Goal: Check status: Check status

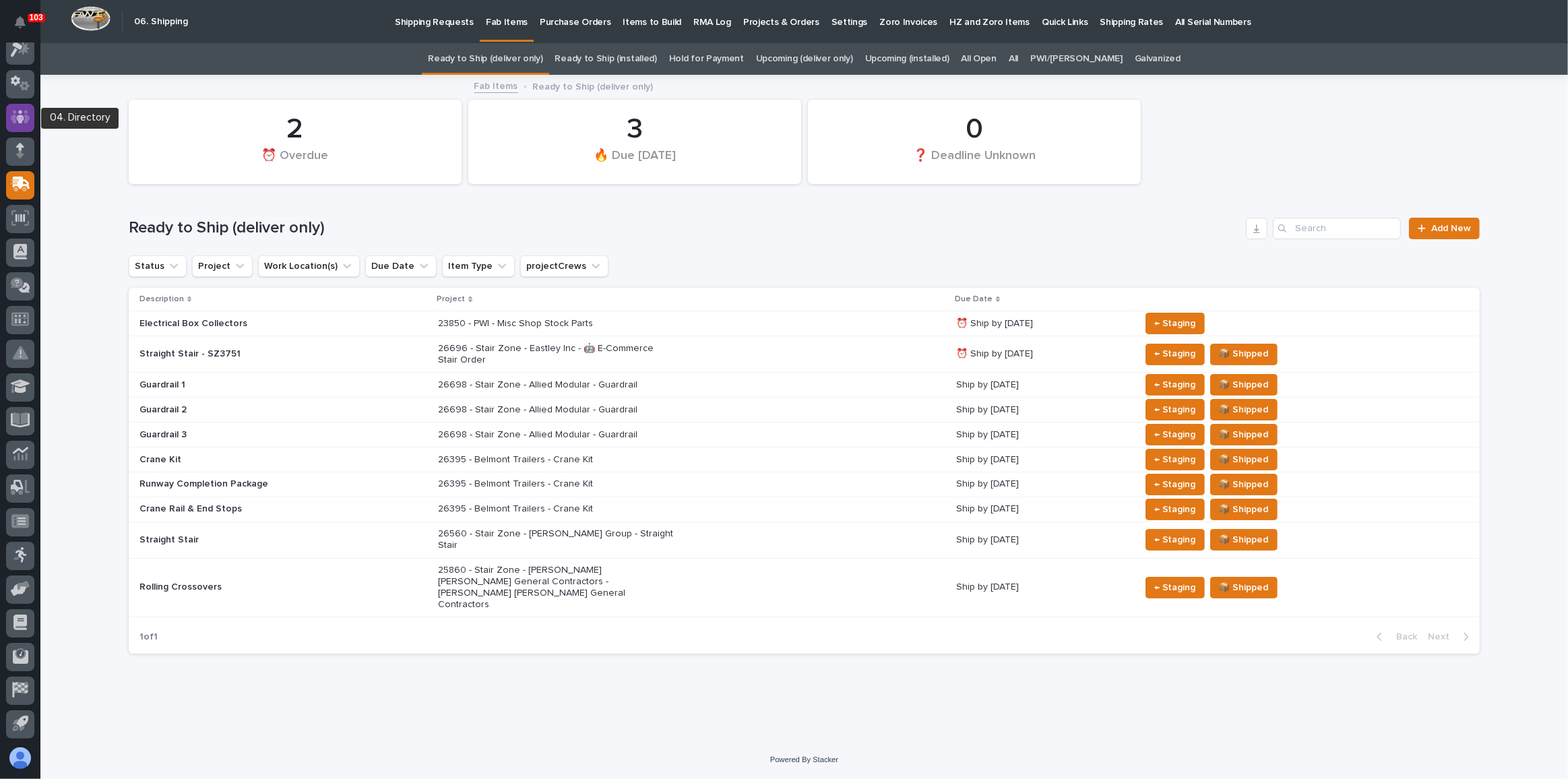
click at [26, 111] on icon at bounding box center [20, 117] width 20 height 13
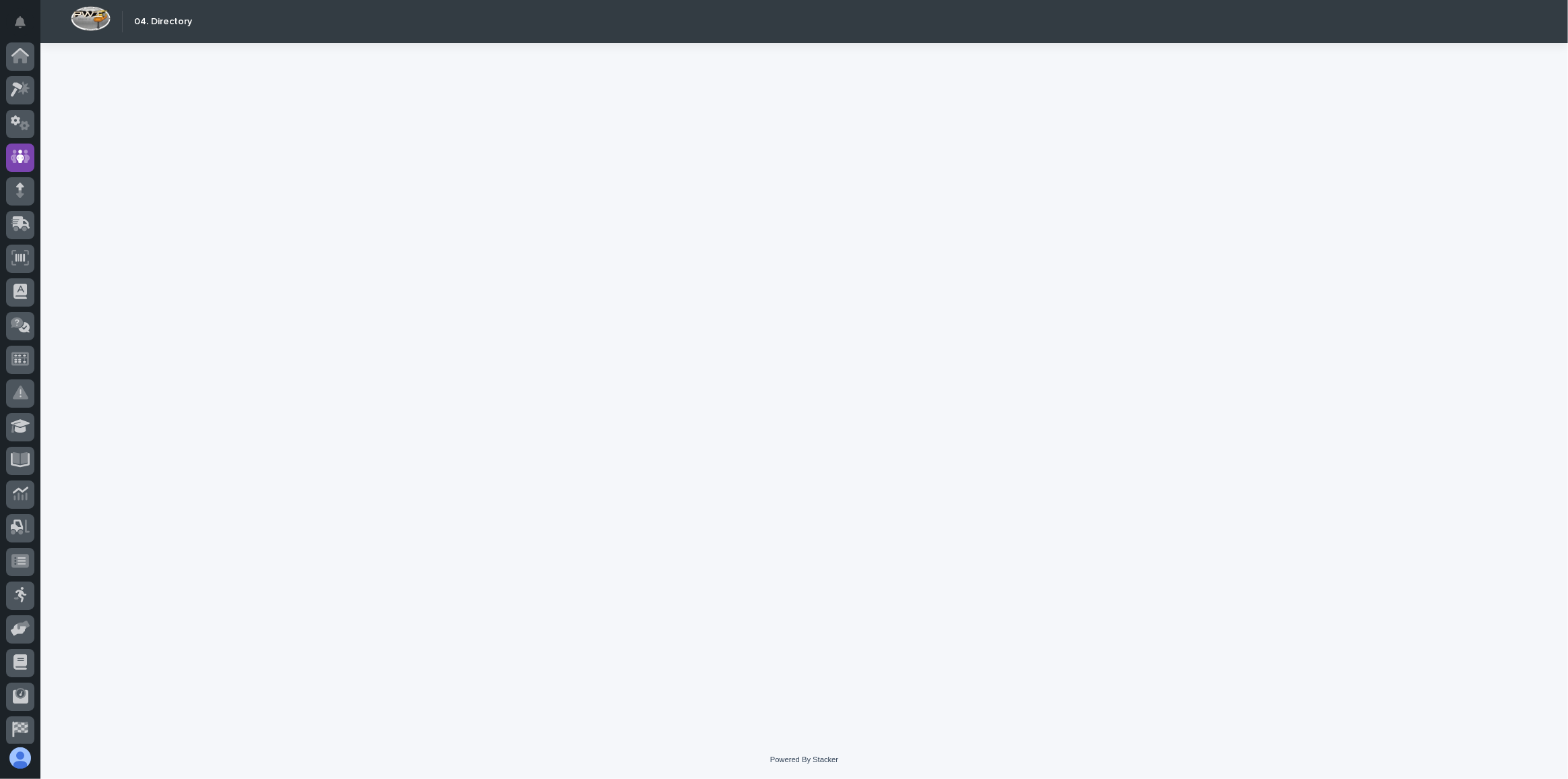
scroll to position [40, 0]
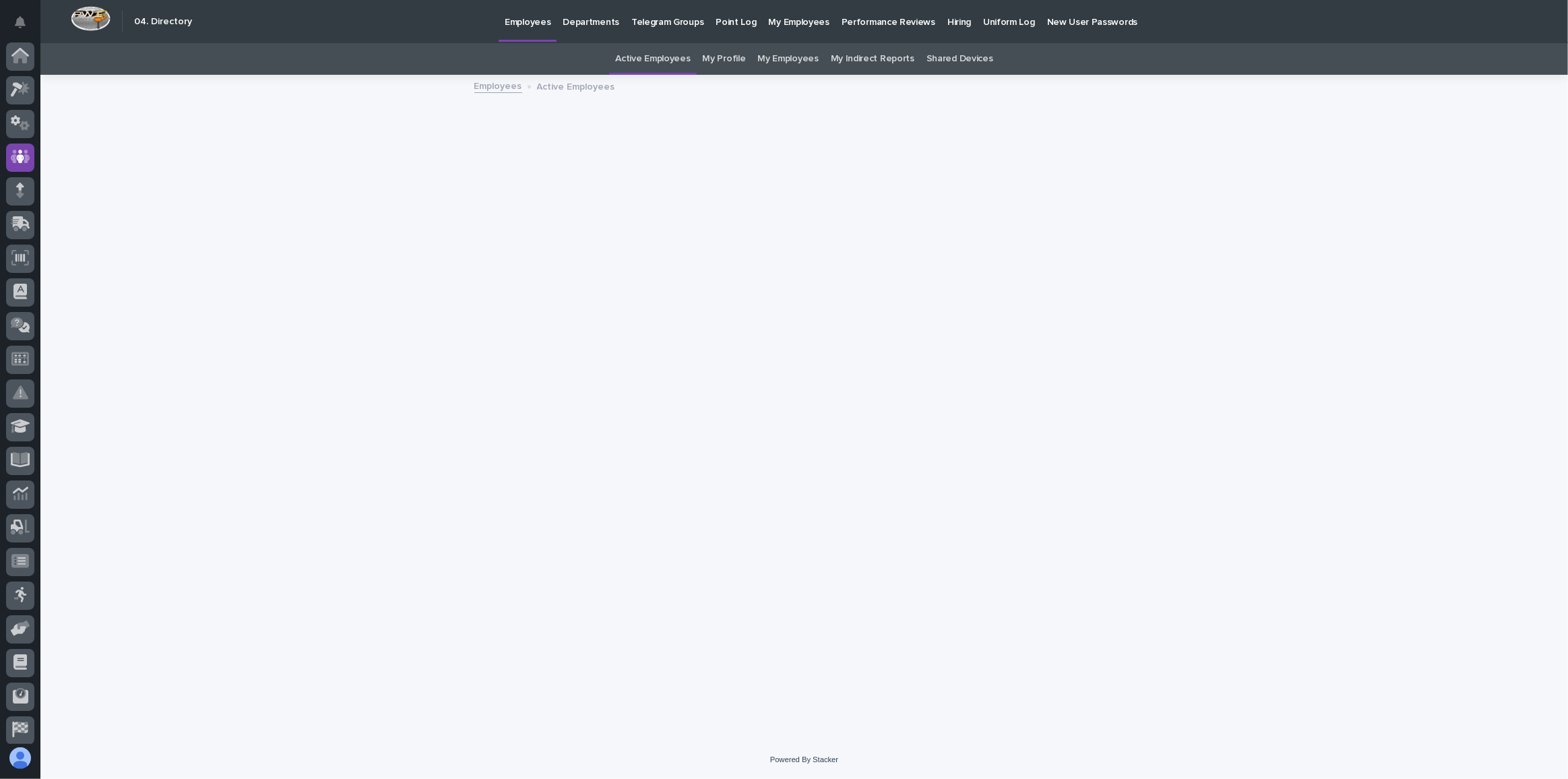
scroll to position [40, 0]
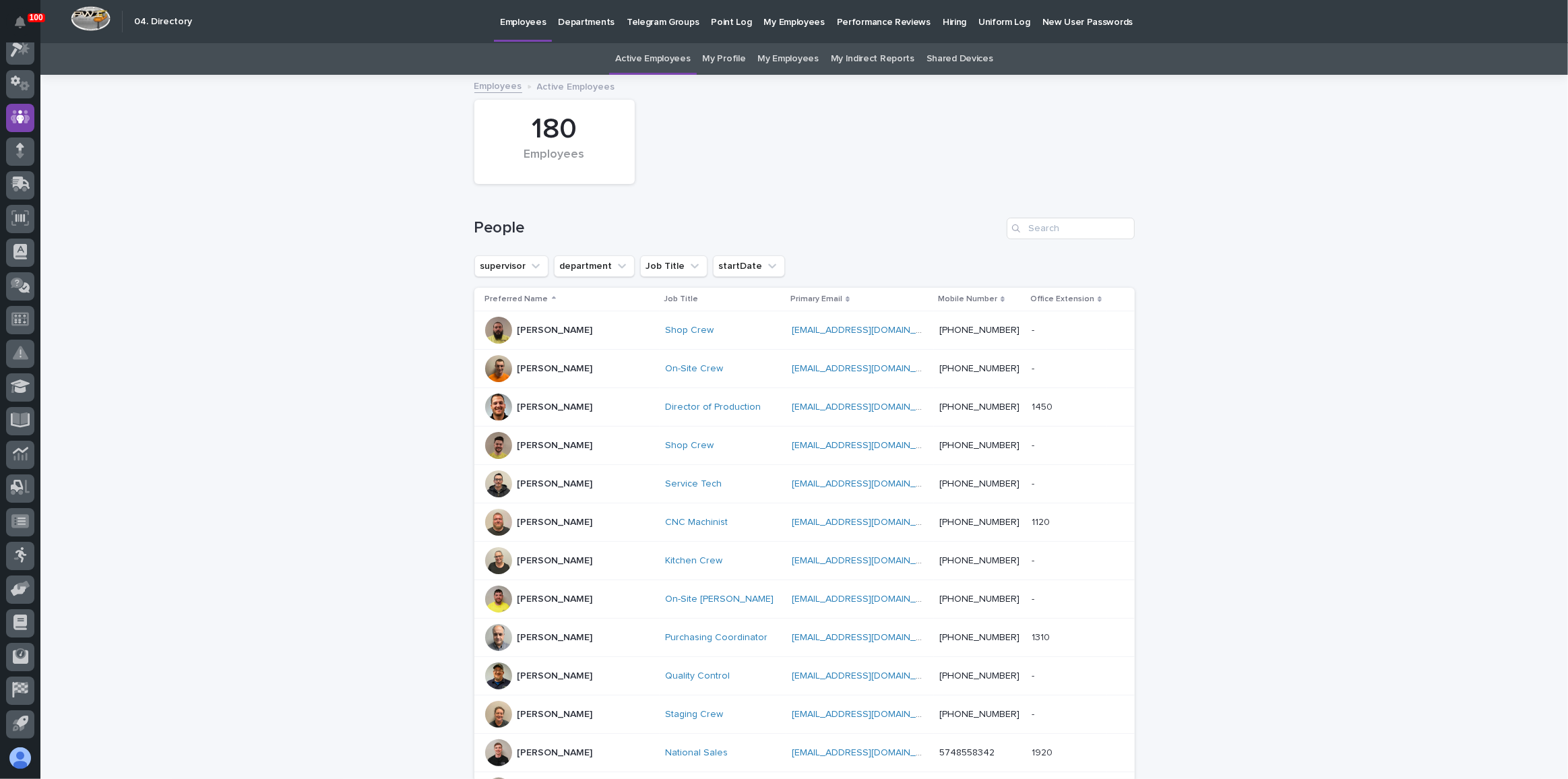
click at [738, 64] on link "My Profile" at bounding box center [724, 59] width 43 height 32
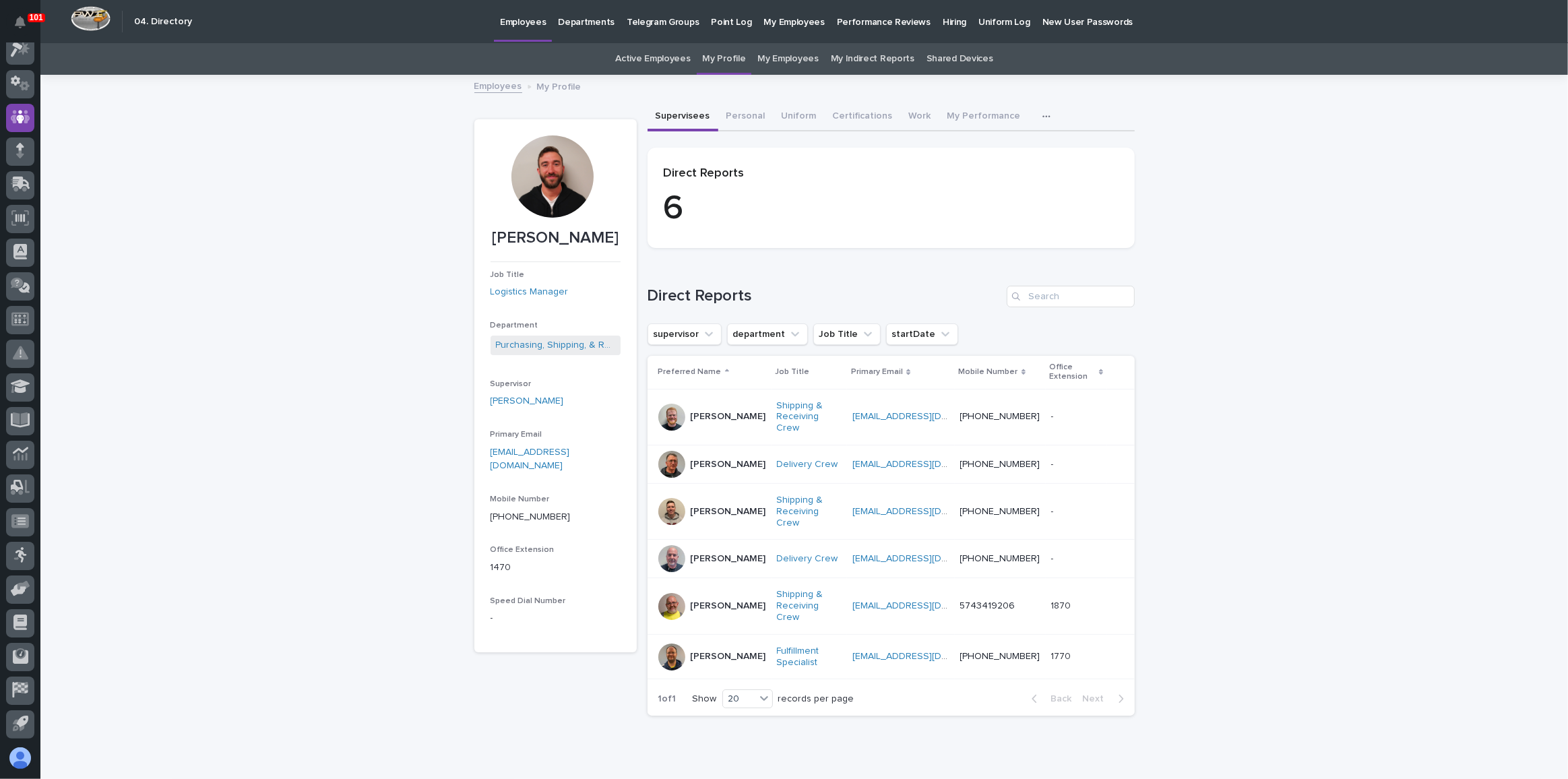
scroll to position [39, 0]
click at [39, 197] on div at bounding box center [20, 393] width 40 height 702
click at [29, 188] on icon at bounding box center [21, 184] width 18 height 13
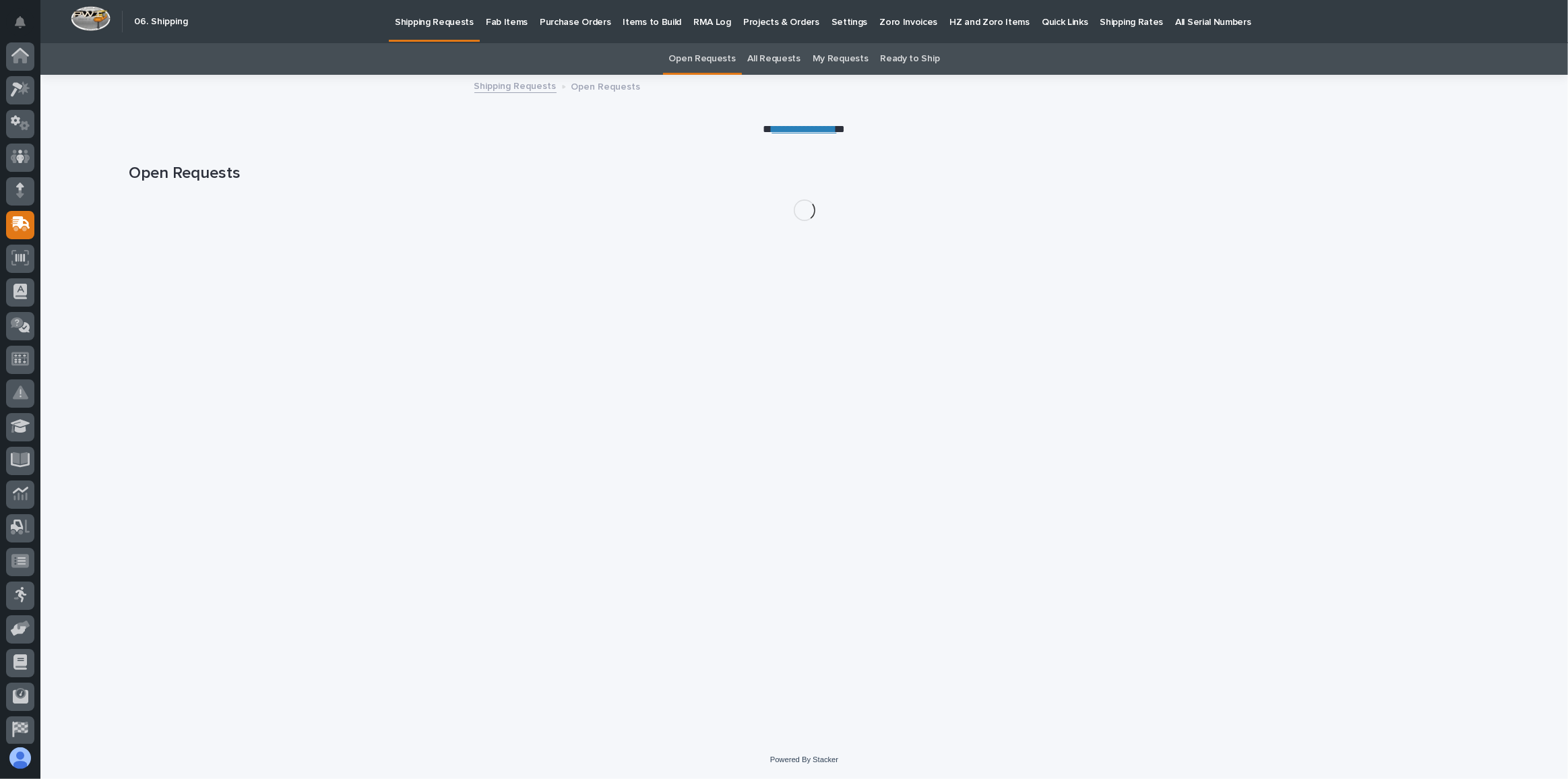
scroll to position [40, 0]
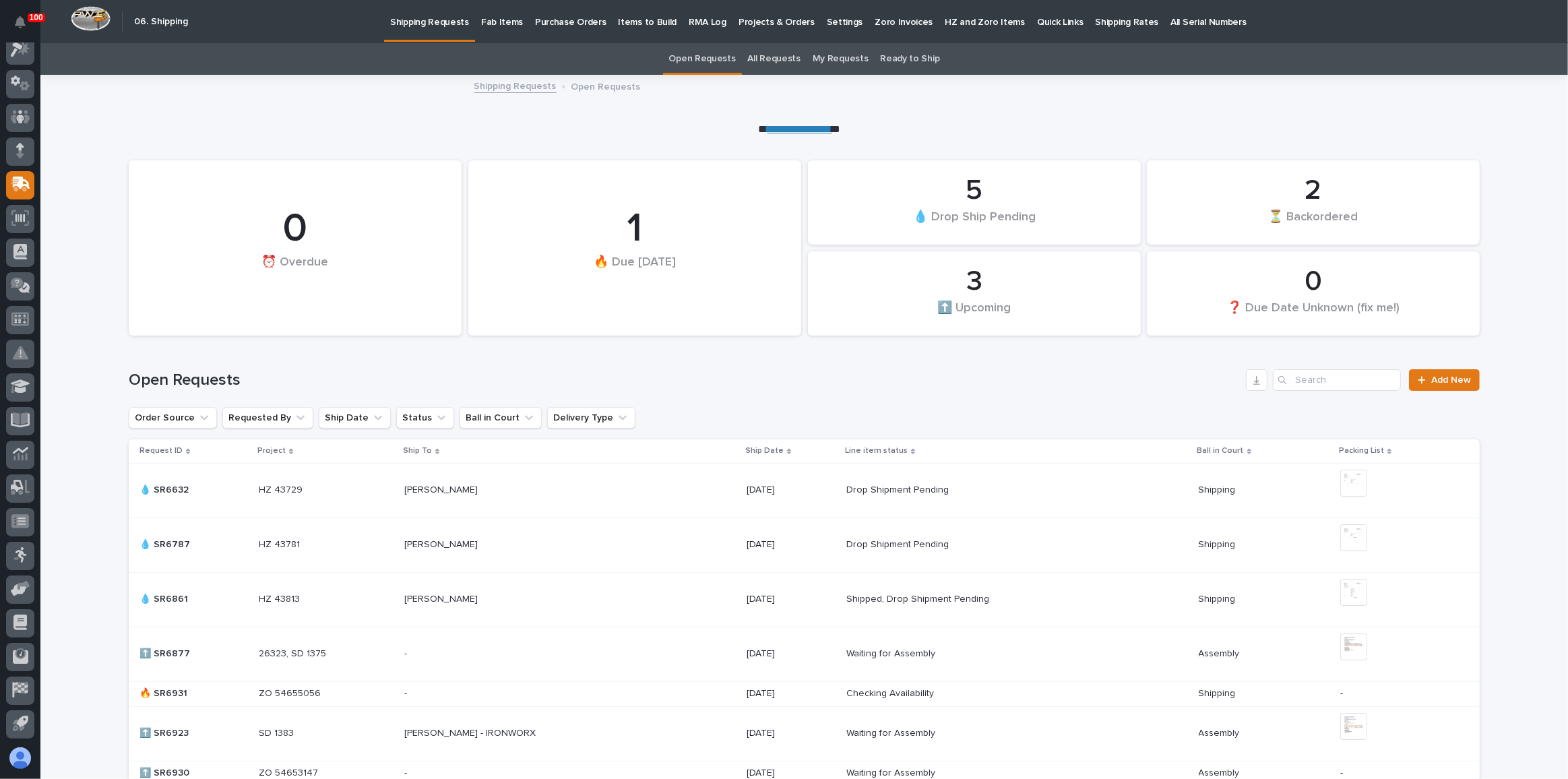
click at [510, 25] on p "Fab Items" at bounding box center [501, 14] width 42 height 28
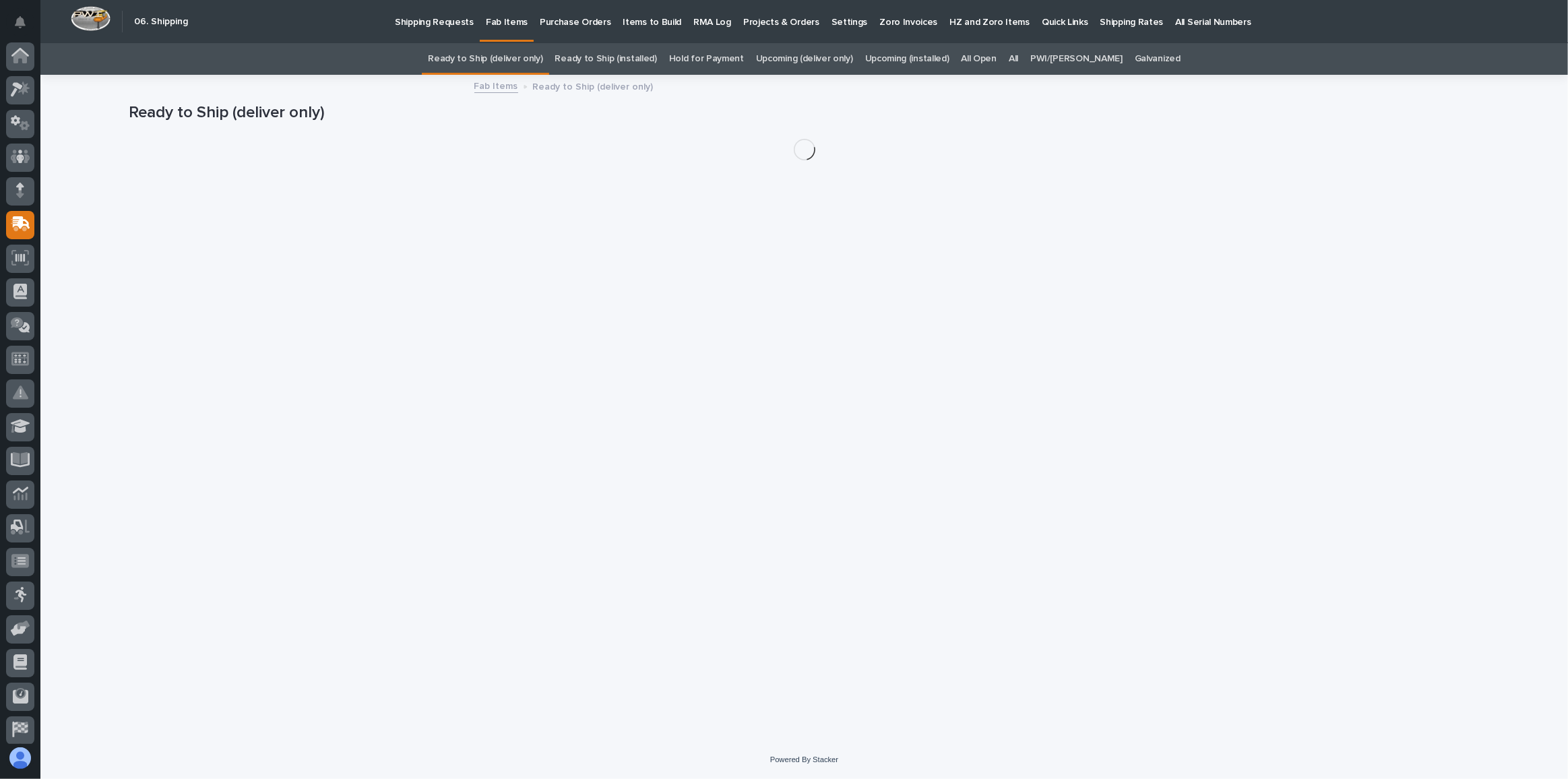
scroll to position [40, 0]
click at [1018, 54] on link "All" at bounding box center [1014, 59] width 9 height 32
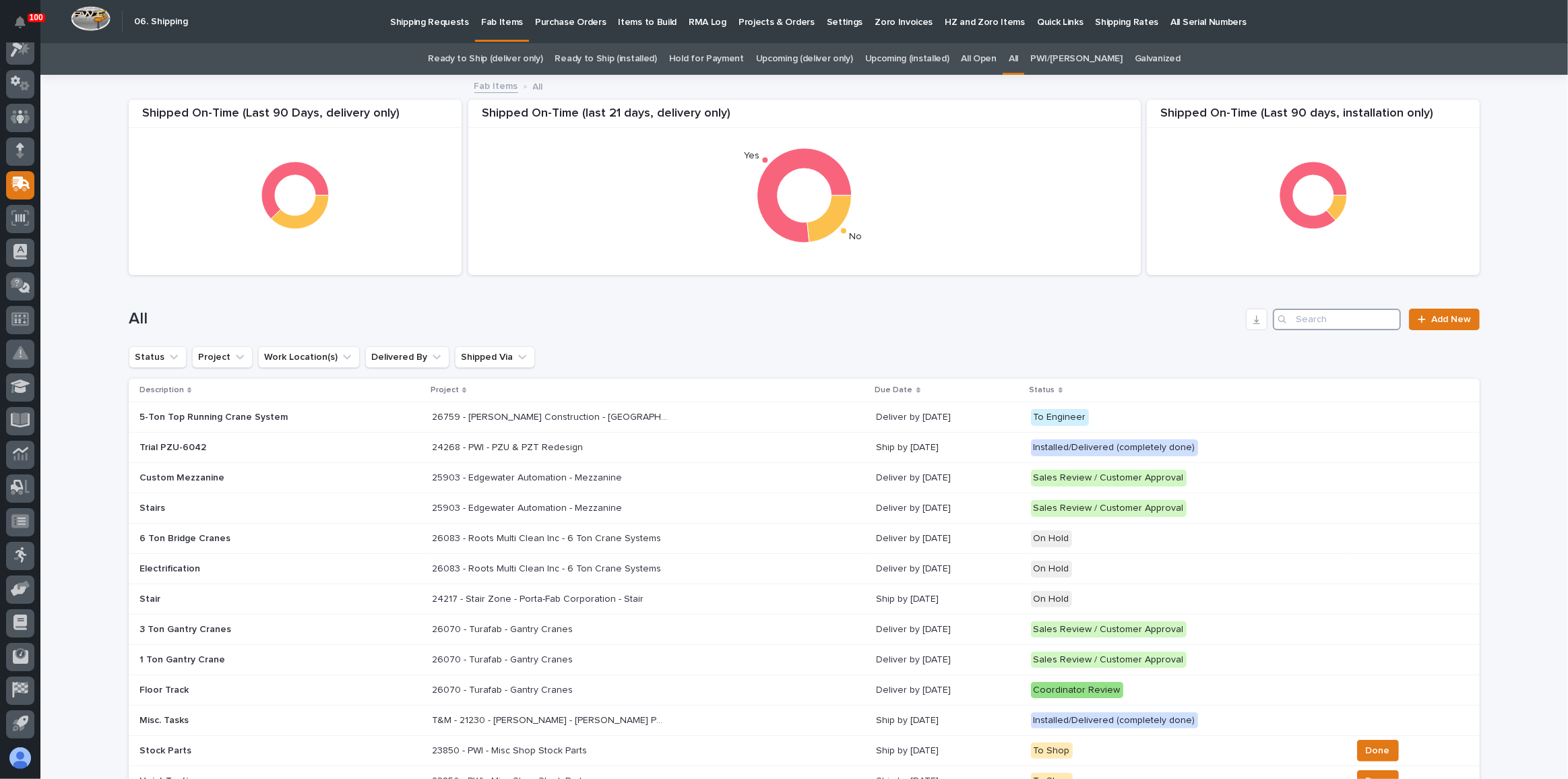
click at [1304, 316] on input "Search" at bounding box center [1336, 319] width 128 height 21
click at [1333, 314] on input "Search" at bounding box center [1336, 319] width 128 height 21
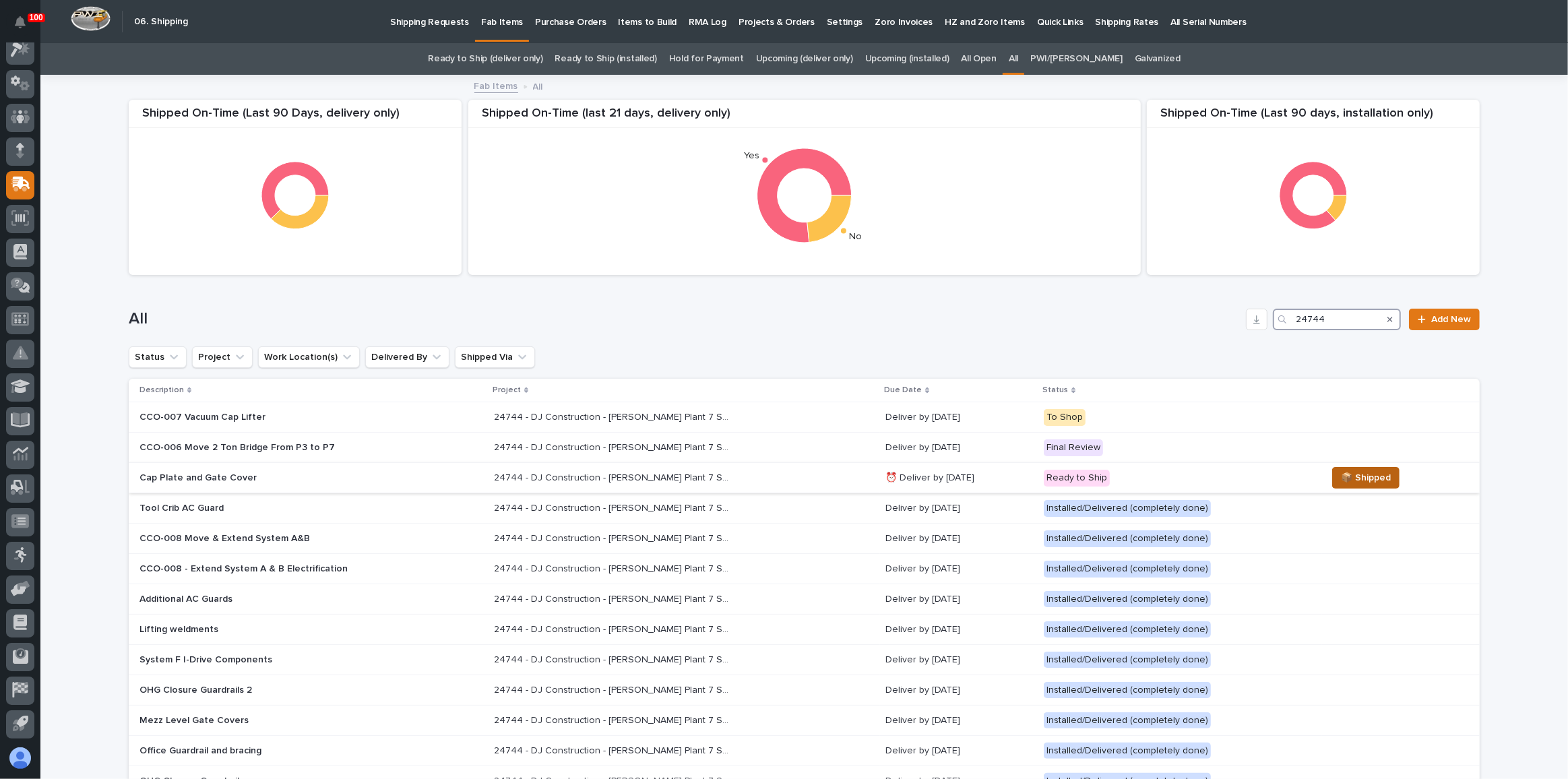
type input "24744"
click at [1360, 483] on span "📦 Shipped" at bounding box center [1366, 477] width 50 height 16
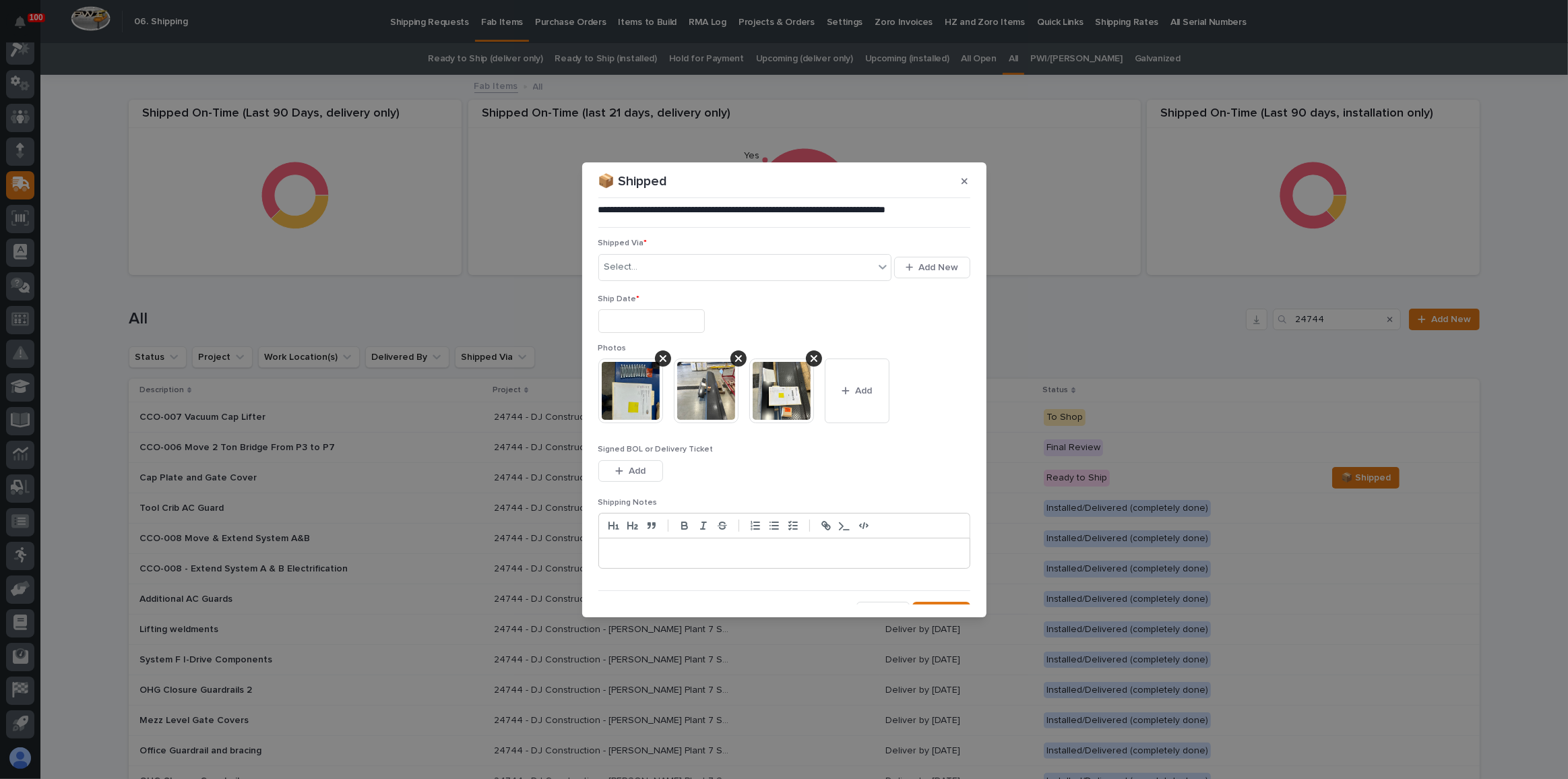
scroll to position [17, 0]
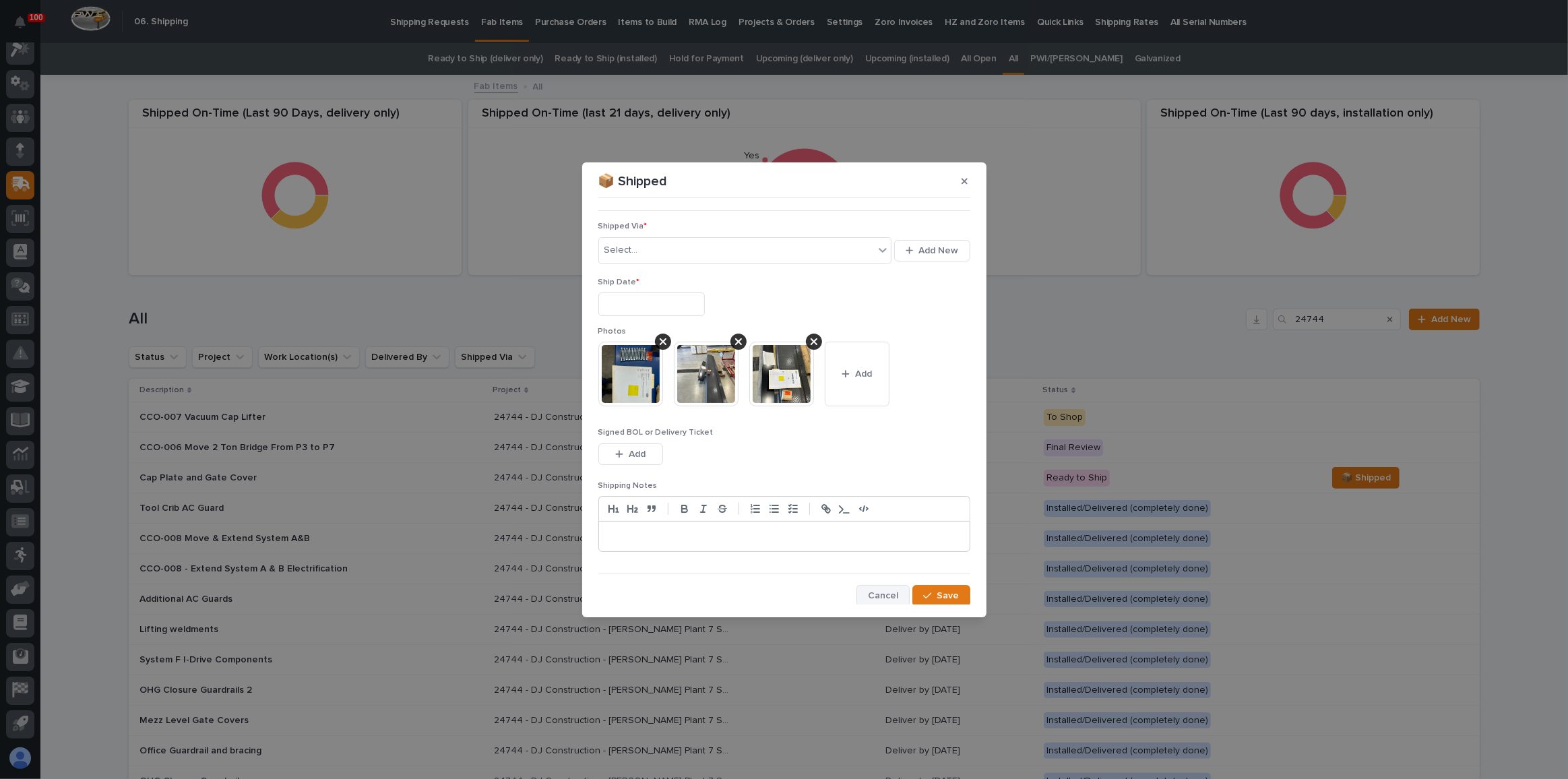
click at [878, 590] on span "Cancel" at bounding box center [883, 595] width 31 height 12
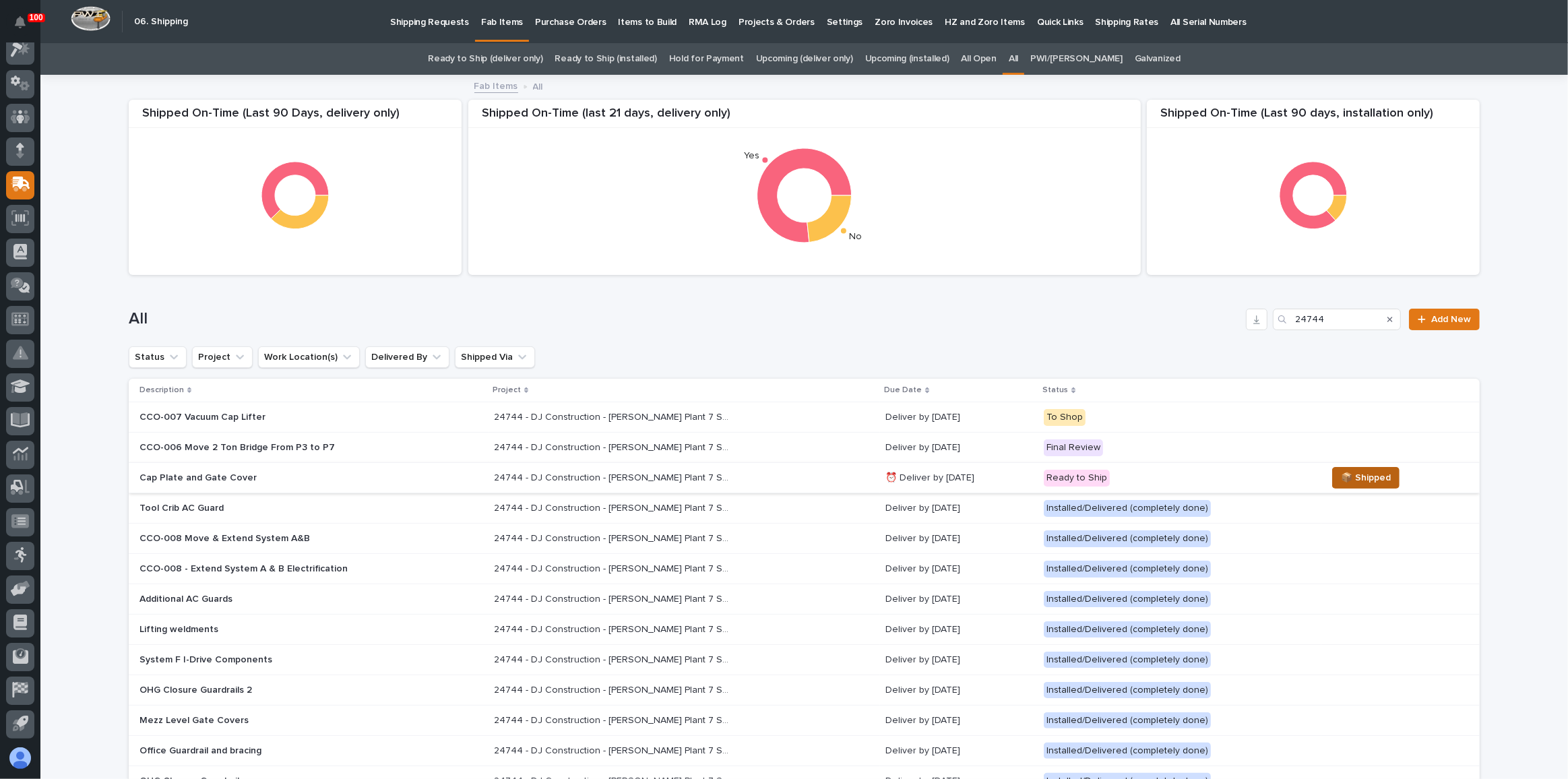
click at [1370, 479] on span "📦 Shipped" at bounding box center [1366, 477] width 50 height 16
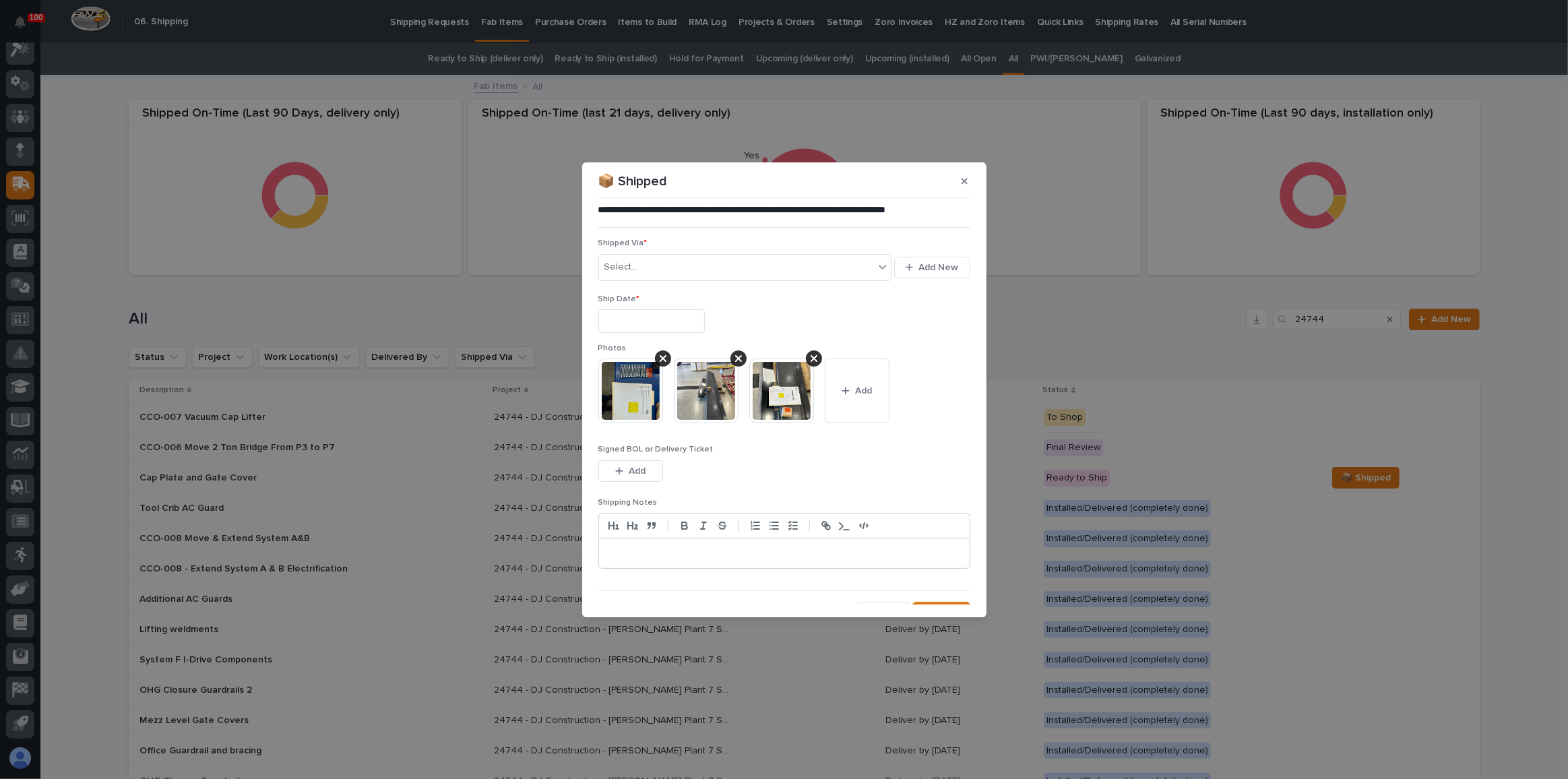
click at [682, 310] on input "text" at bounding box center [651, 321] width 106 height 23
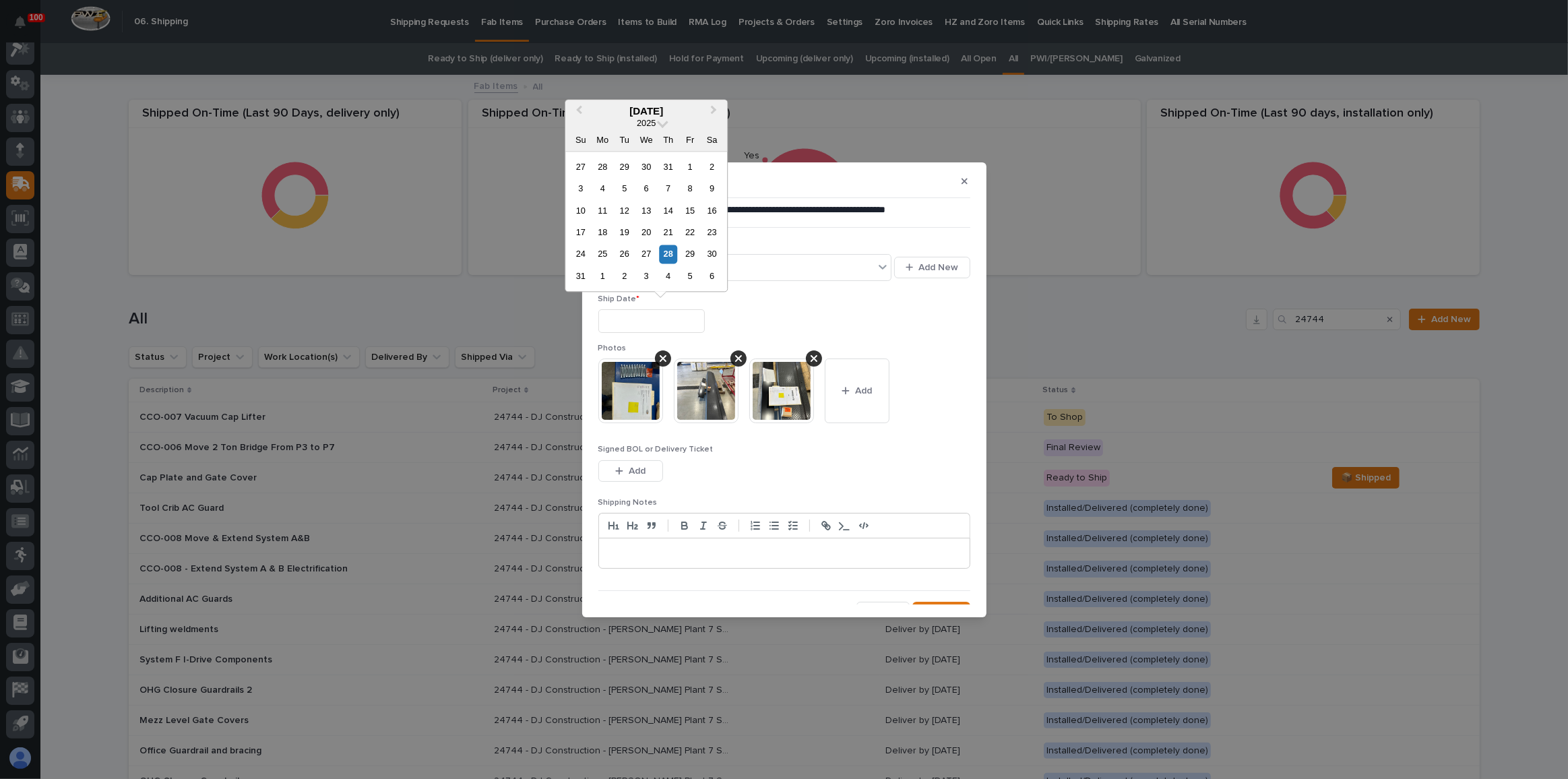
click at [671, 237] on div "21" at bounding box center [668, 232] width 19 height 19
type input "**********"
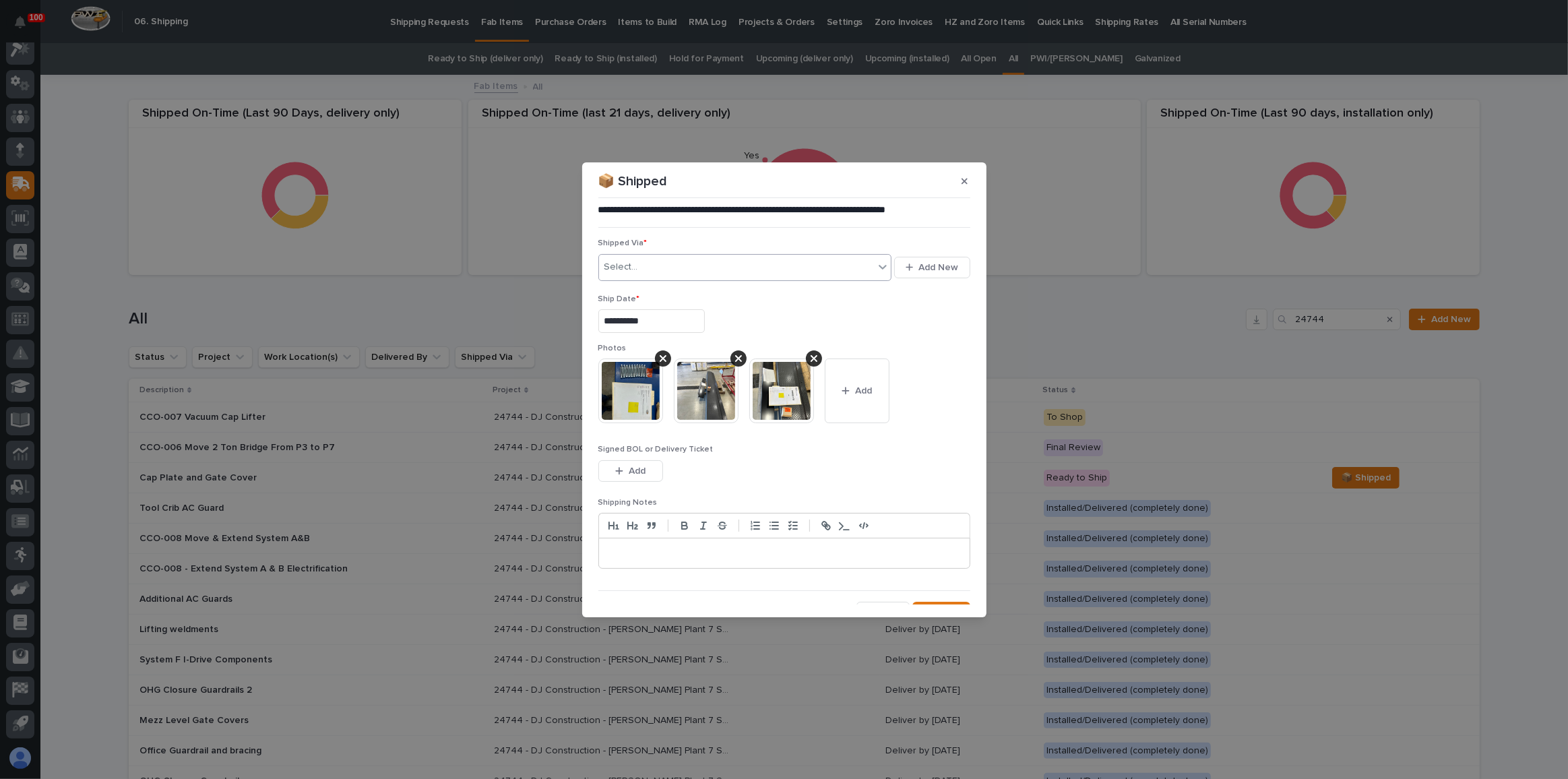
click at [683, 274] on div "Select..." at bounding box center [737, 267] width 276 height 22
type input "***"
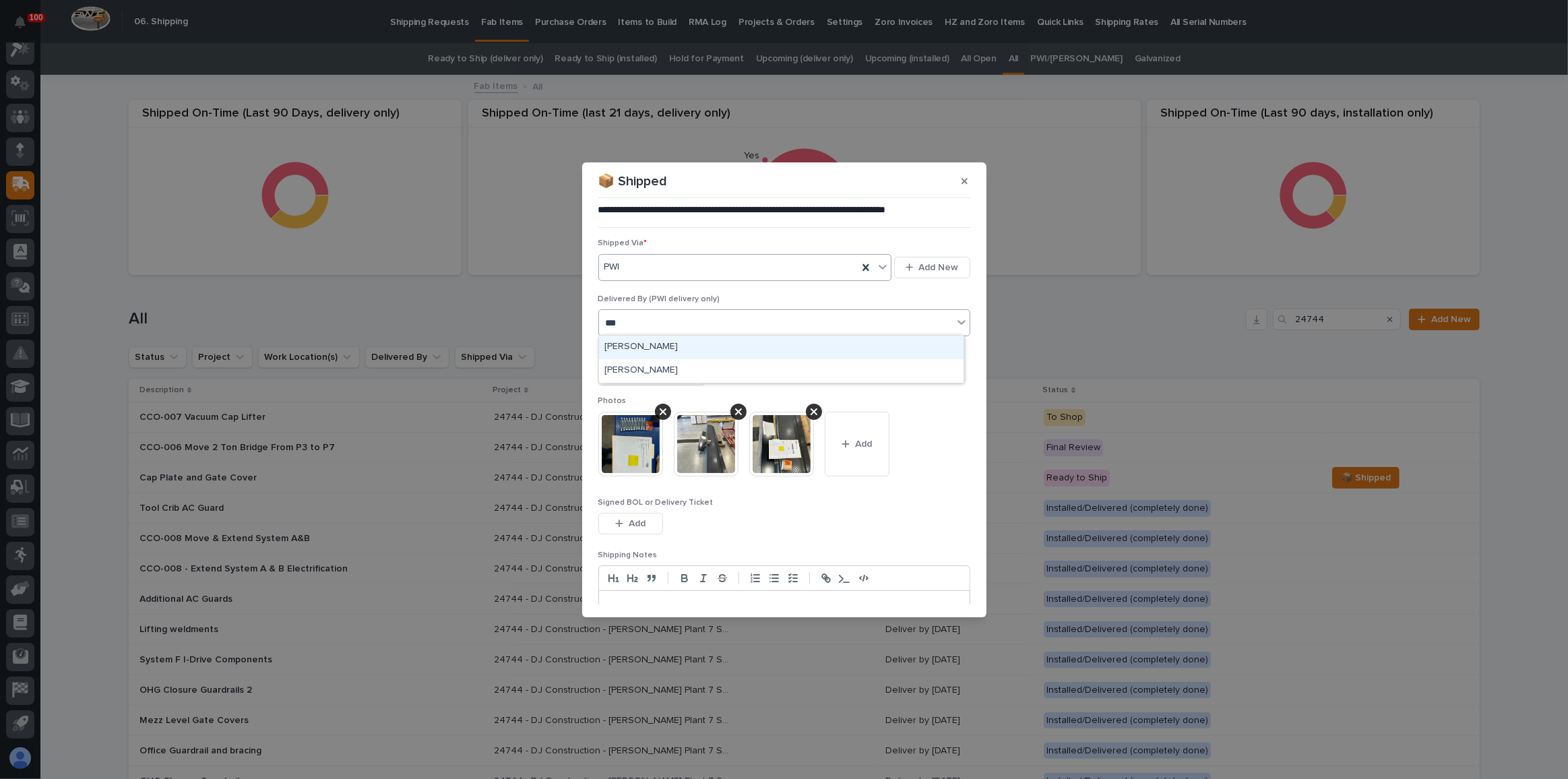
type input "****"
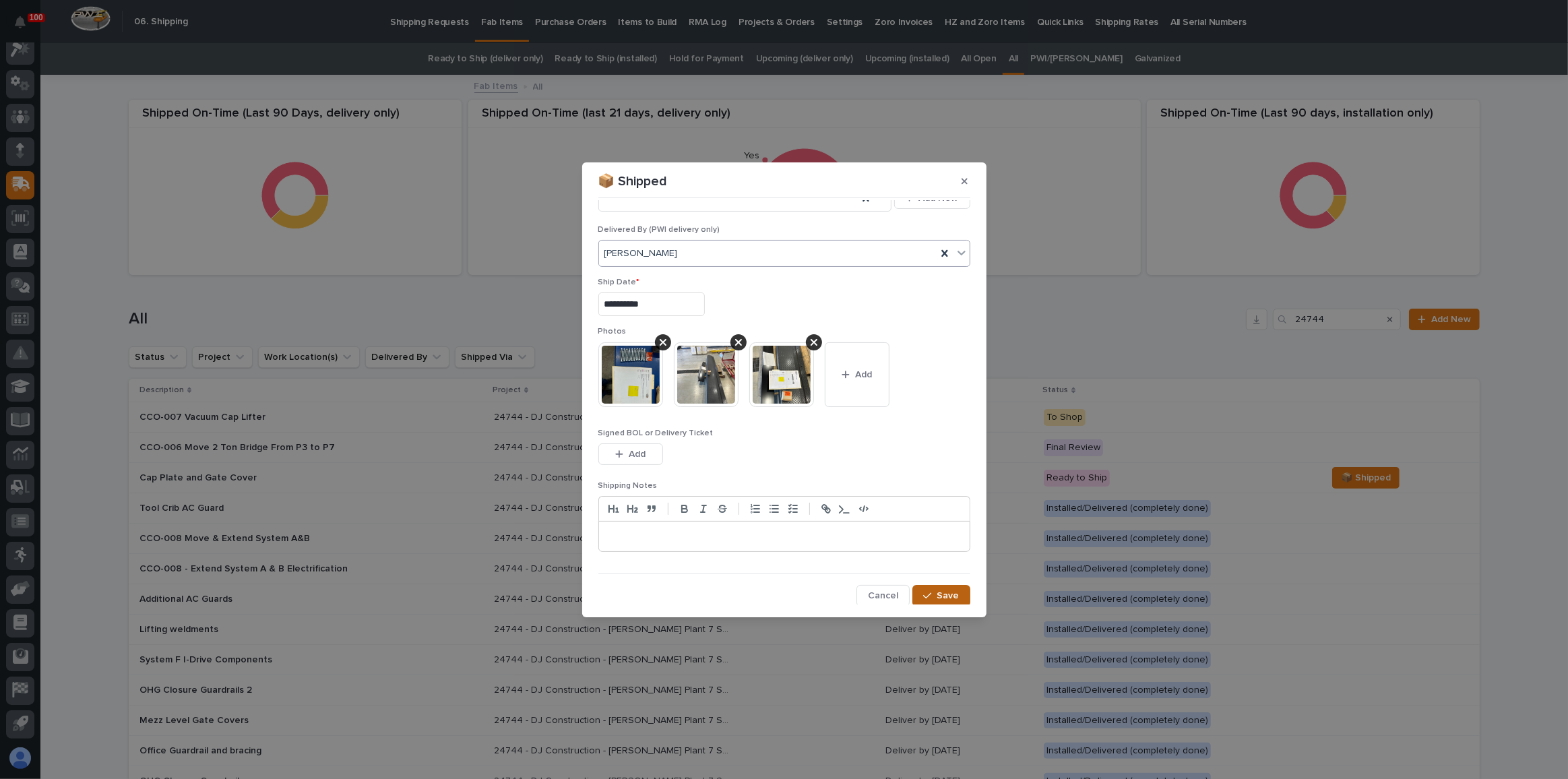
click at [939, 585] on button "Save" at bounding box center [940, 595] width 57 height 21
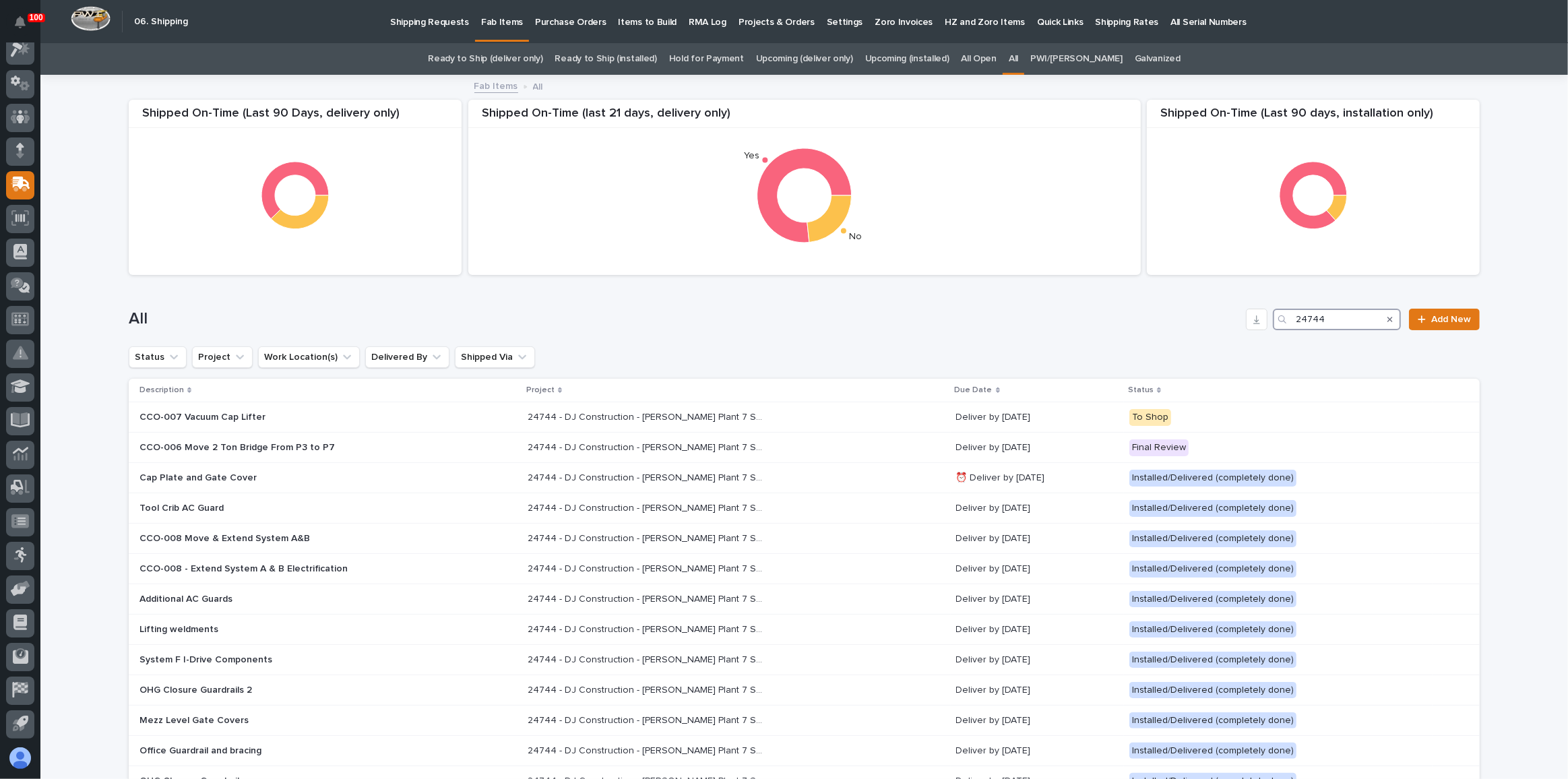
click at [1350, 311] on input "24744" at bounding box center [1336, 319] width 128 height 21
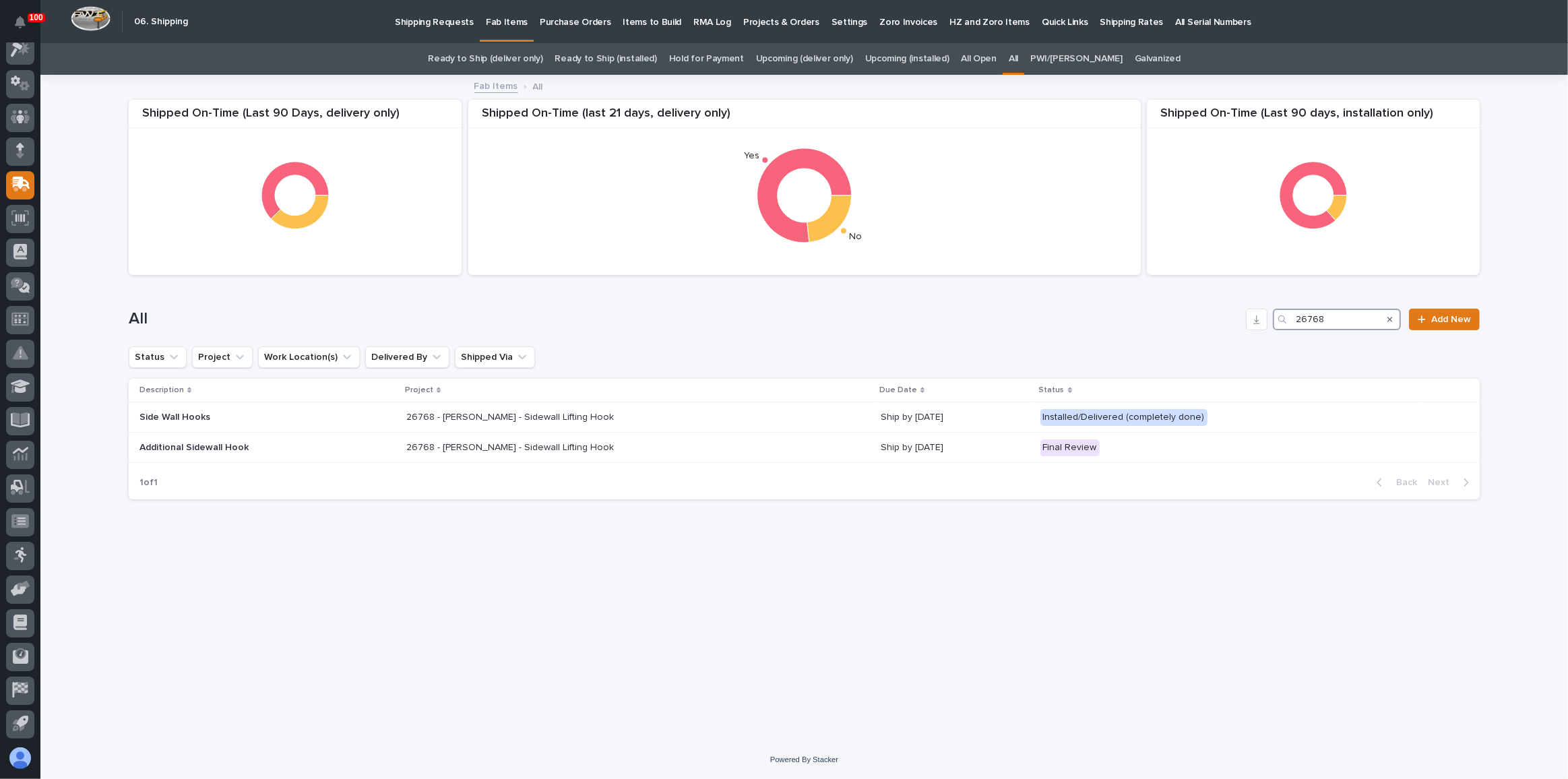
click at [1368, 310] on input "26768" at bounding box center [1336, 319] width 128 height 21
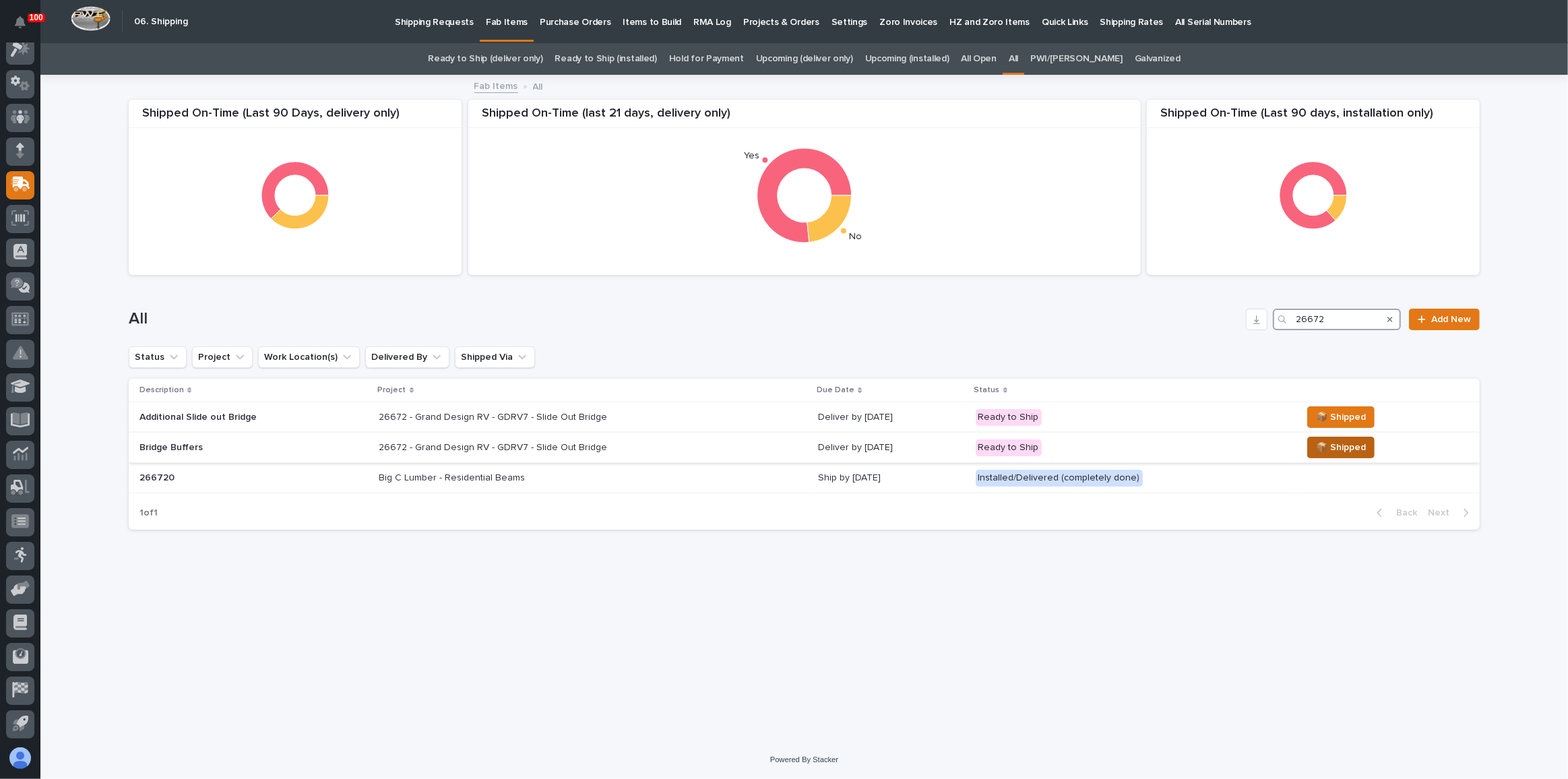
type input "26672"
click at [1318, 450] on span "📦 Shipped" at bounding box center [1341, 447] width 50 height 16
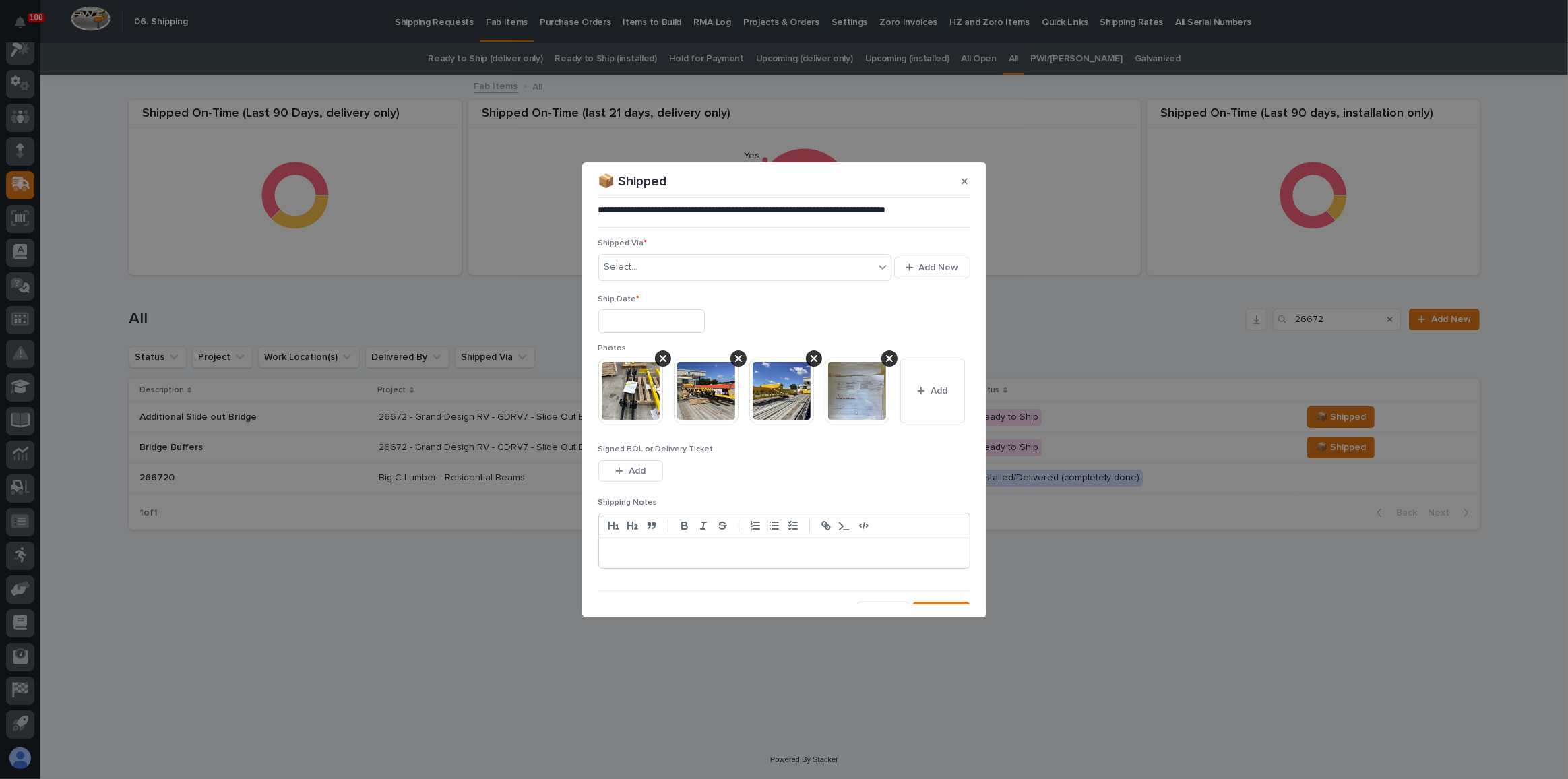
click at [656, 306] on div "Ship Date *" at bounding box center [784, 319] width 372 height 49
click at [670, 329] on input "text" at bounding box center [651, 321] width 106 height 23
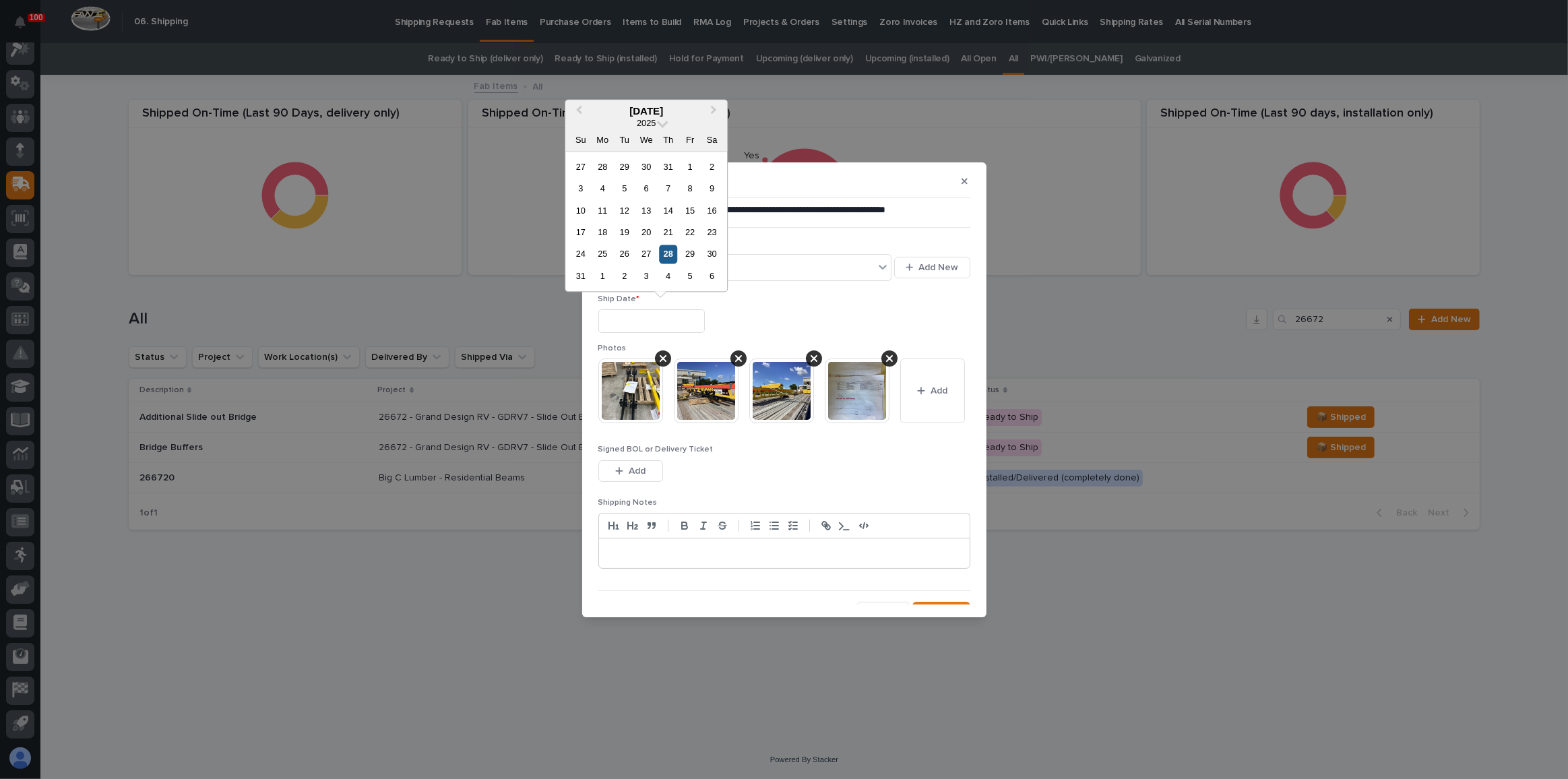
click at [670, 253] on div "28" at bounding box center [668, 254] width 19 height 19
type input "**********"
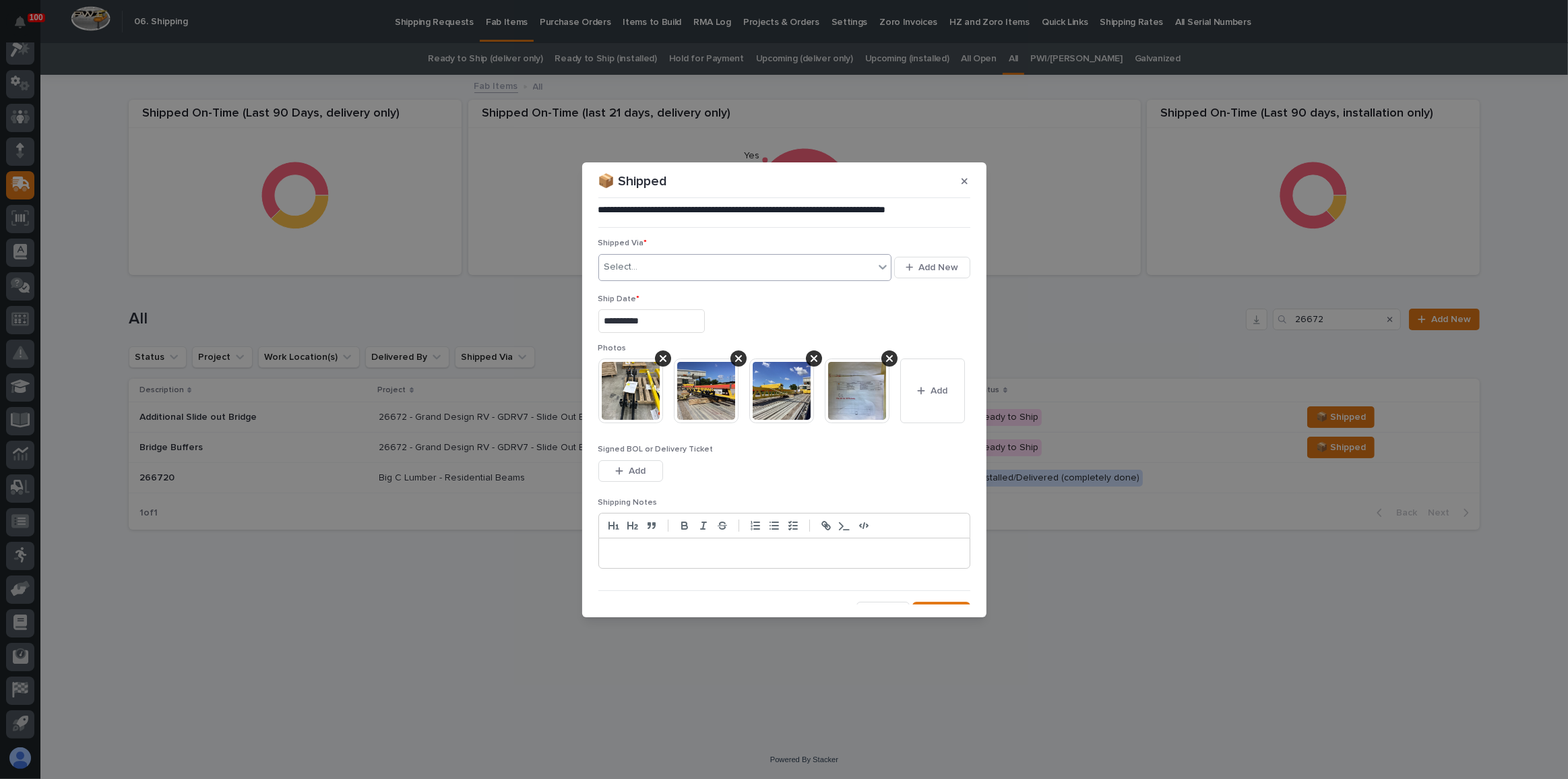
click at [672, 262] on div "Select..." at bounding box center [737, 267] width 276 height 22
type input "***"
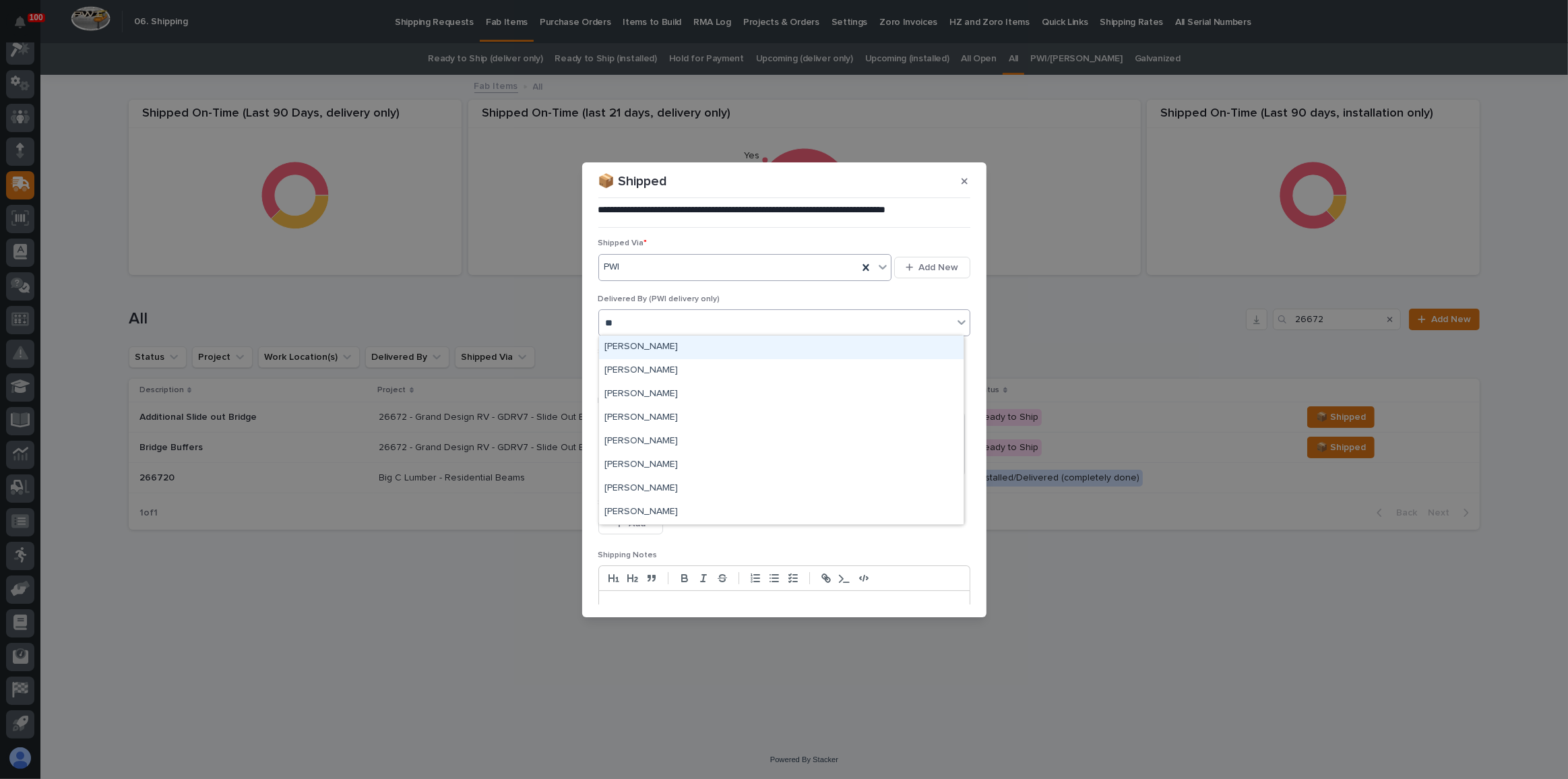
type input "***"
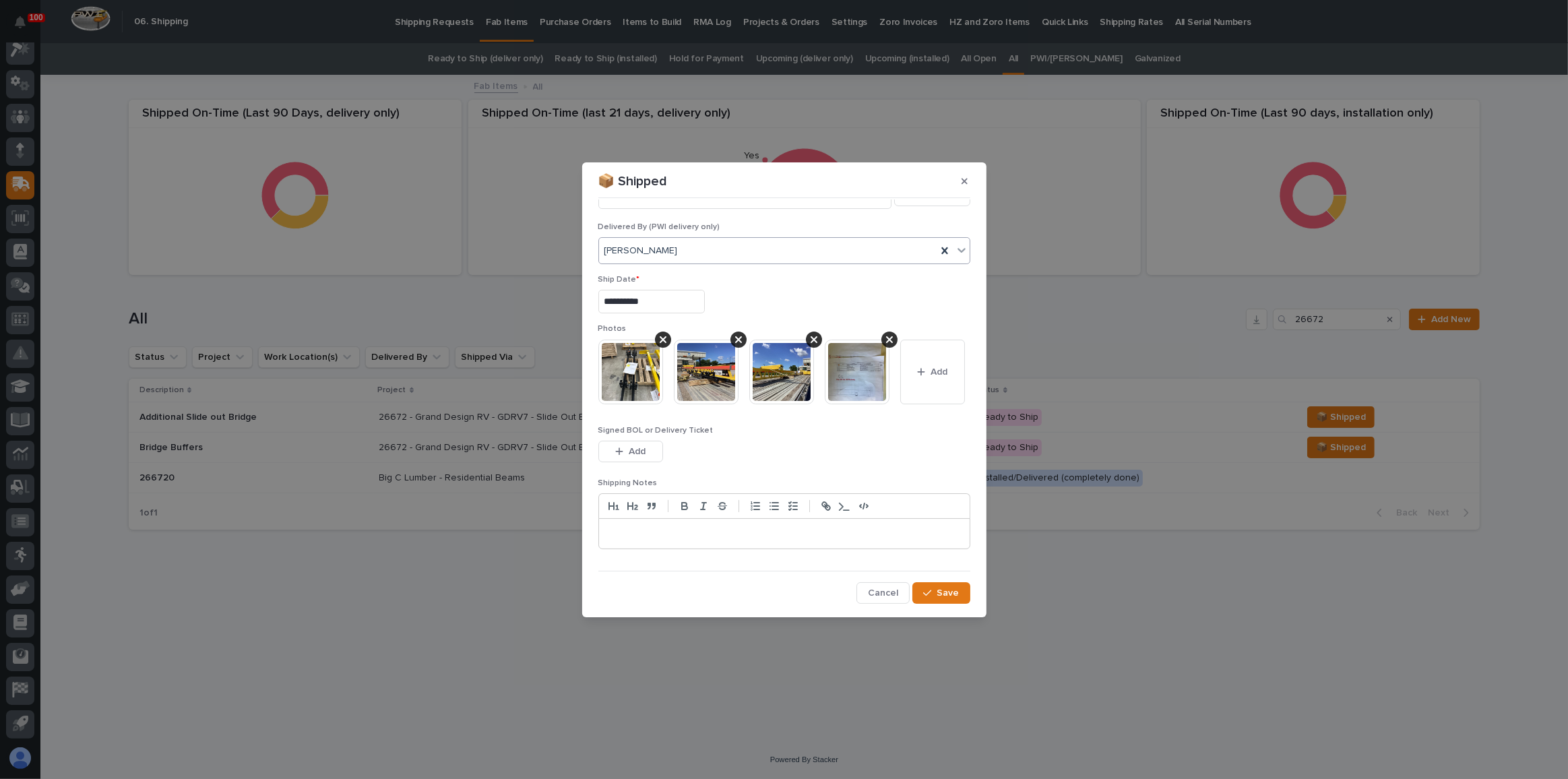
scroll to position [140, 0]
click at [938, 585] on button "Save" at bounding box center [940, 593] width 57 height 21
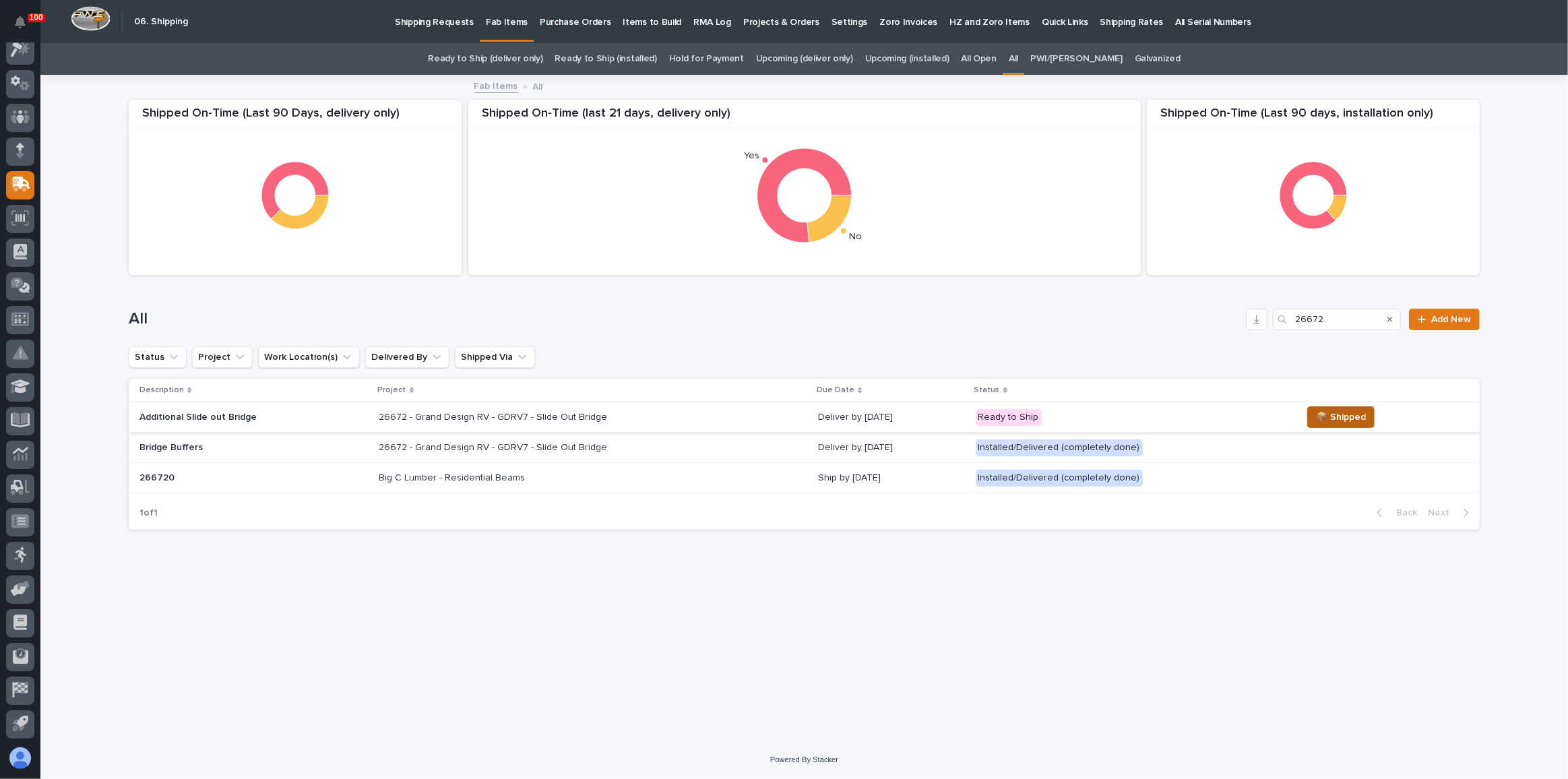
click at [1309, 417] on button "📦 Shipped" at bounding box center [1341, 417] width 67 height 21
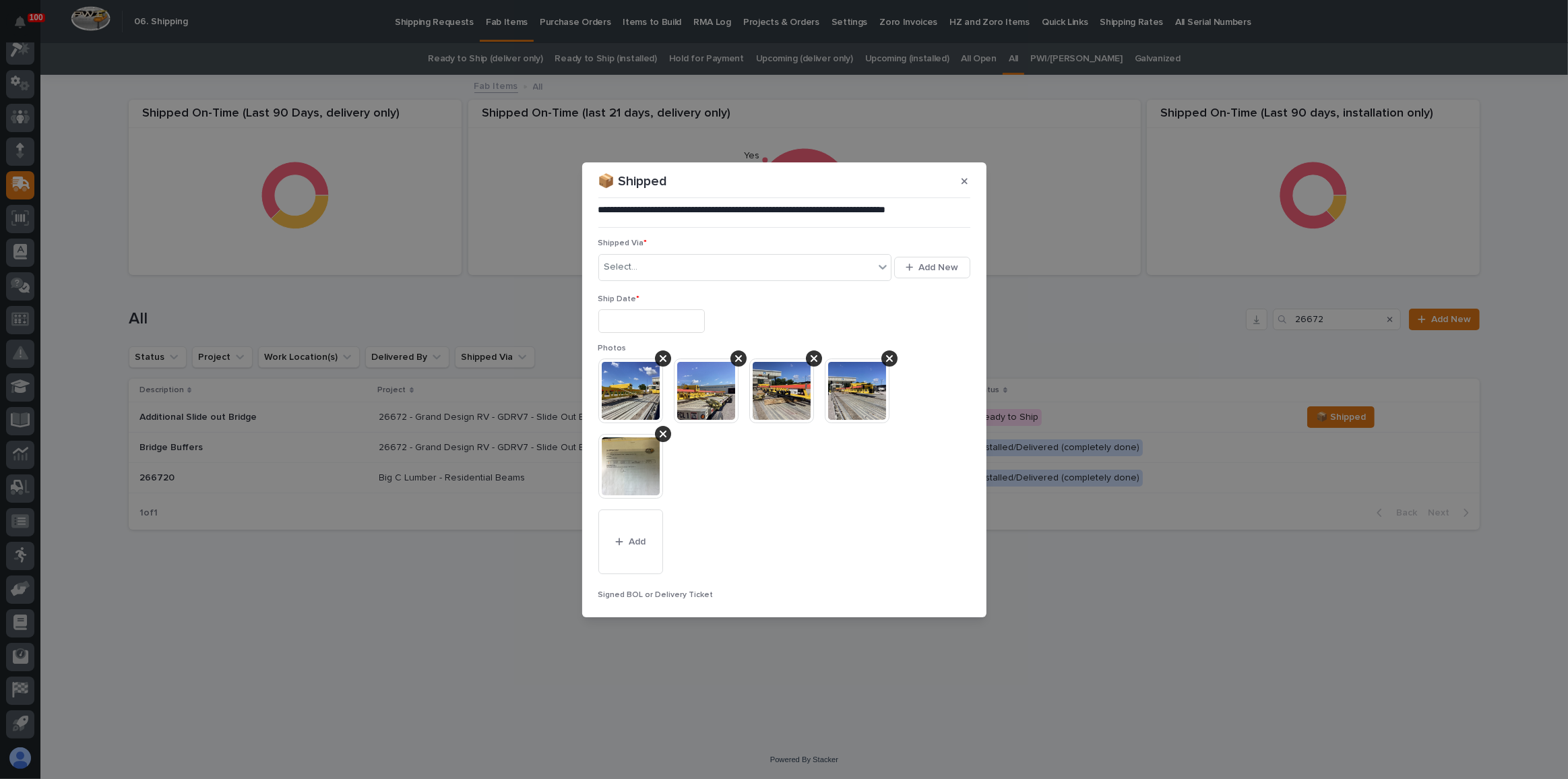
click at [678, 323] on input "text" at bounding box center [651, 321] width 106 height 23
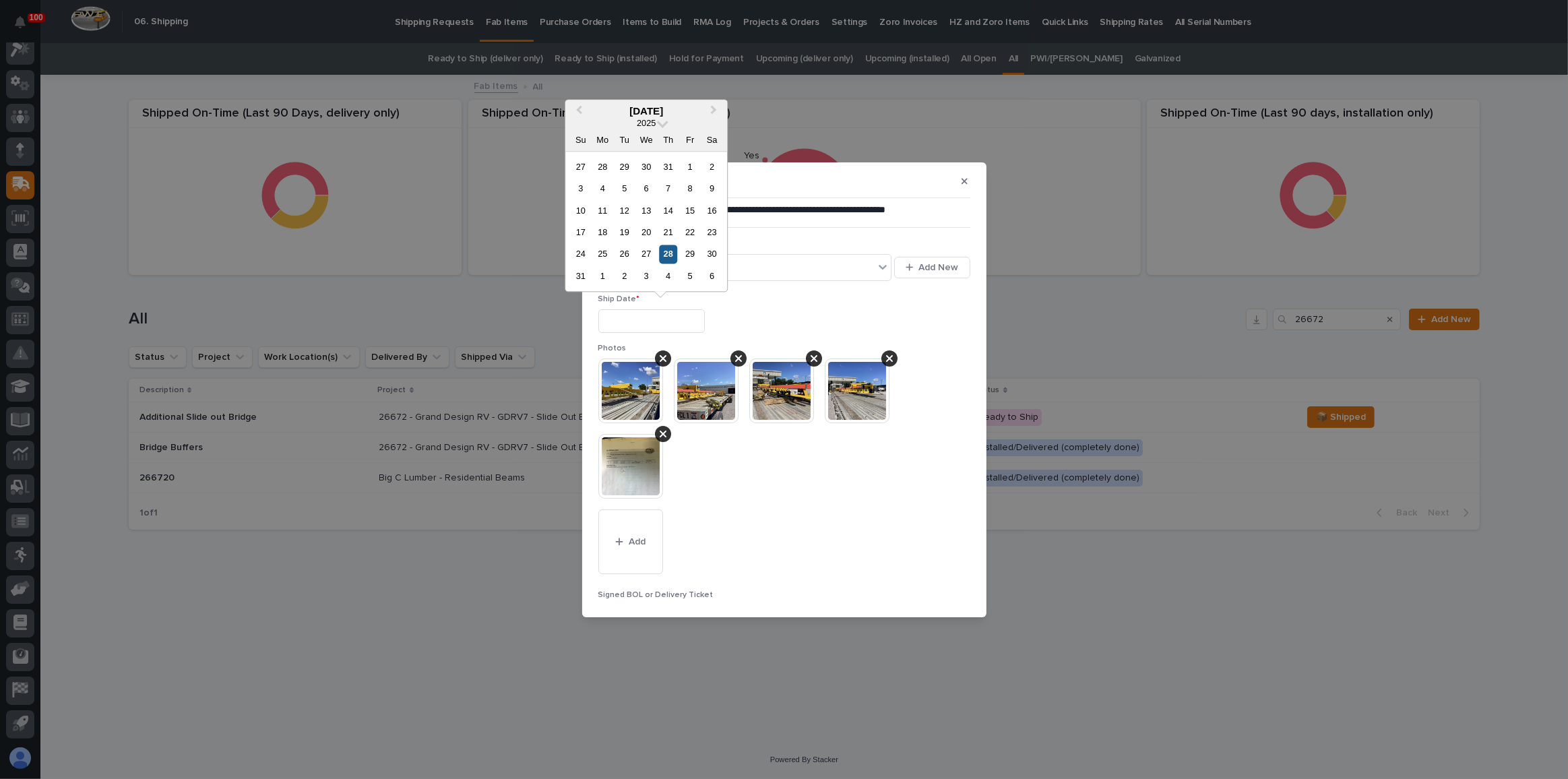
click at [666, 253] on div "28" at bounding box center [668, 254] width 19 height 19
type input "**********"
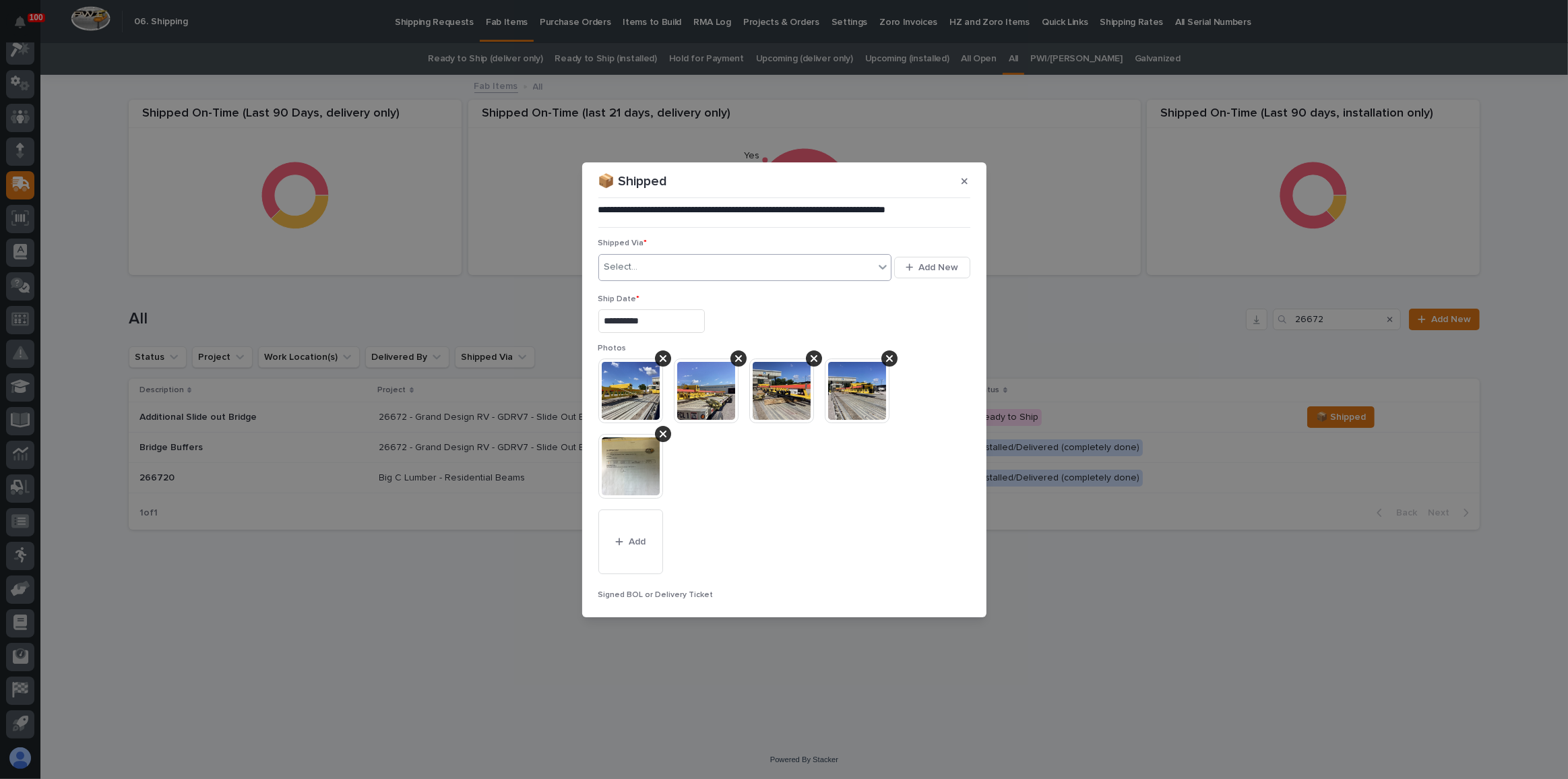
click at [663, 267] on div "Select..." at bounding box center [737, 267] width 276 height 22
type input "***"
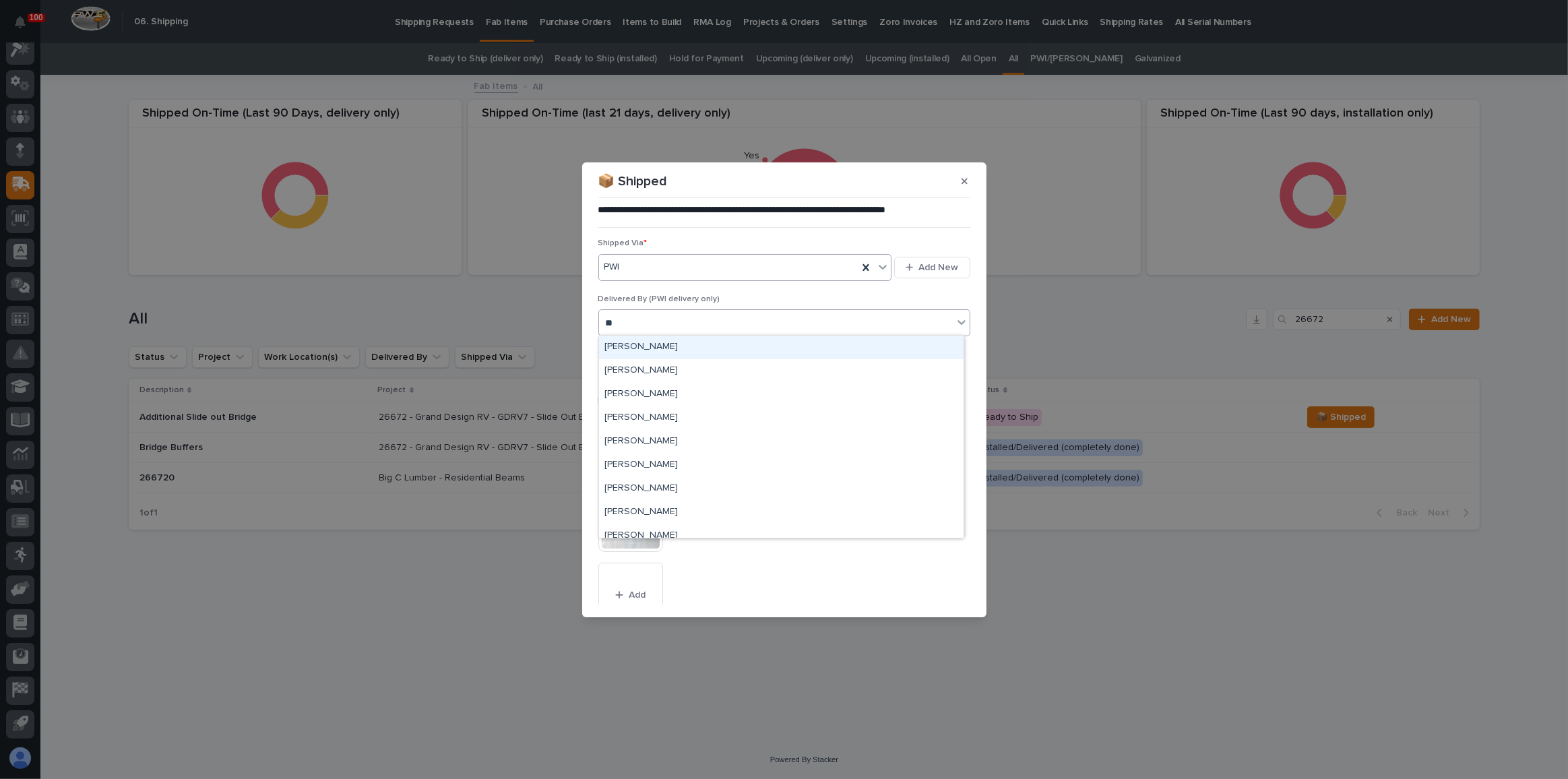
type input "***"
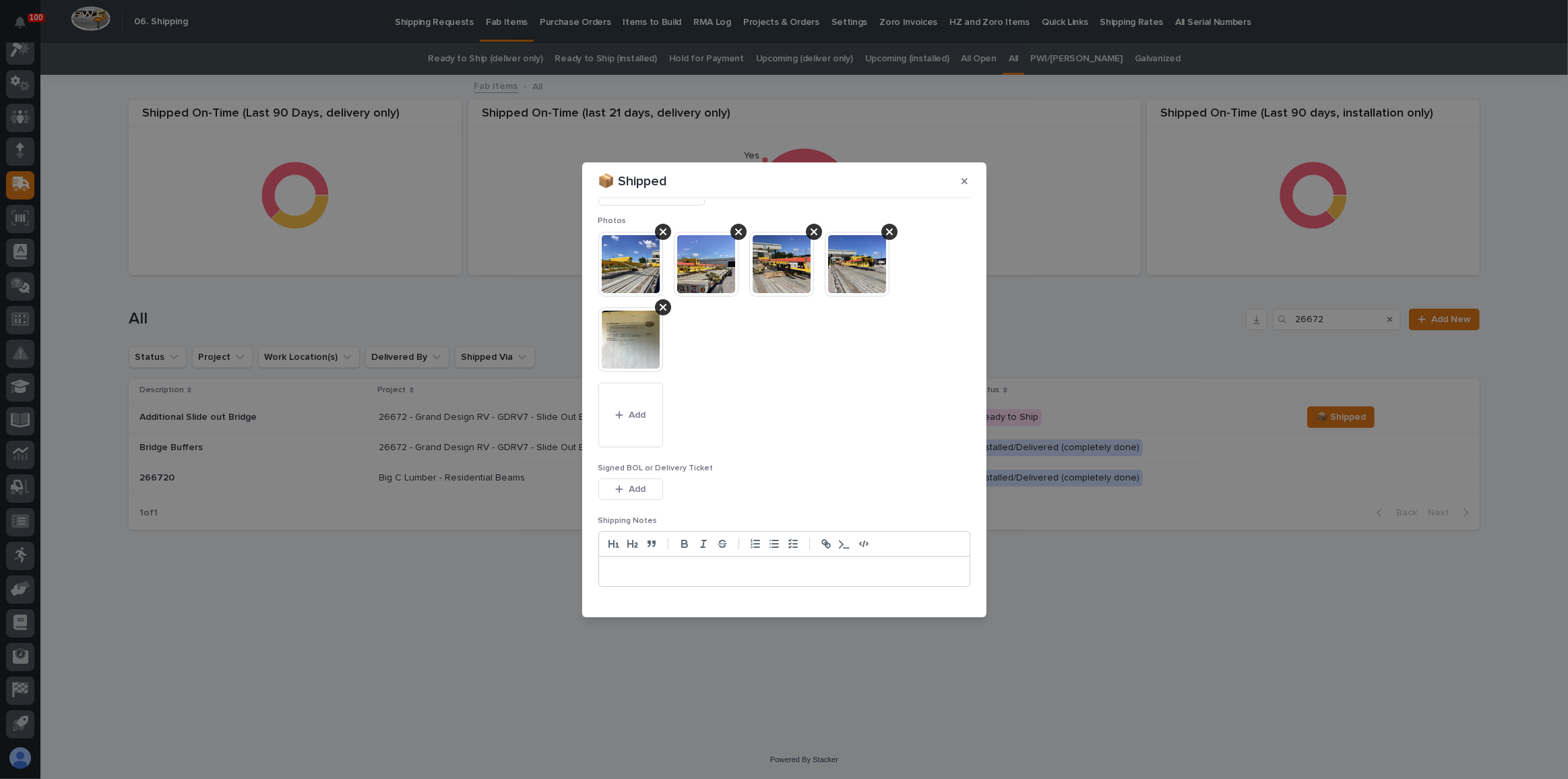
scroll to position [215, 0]
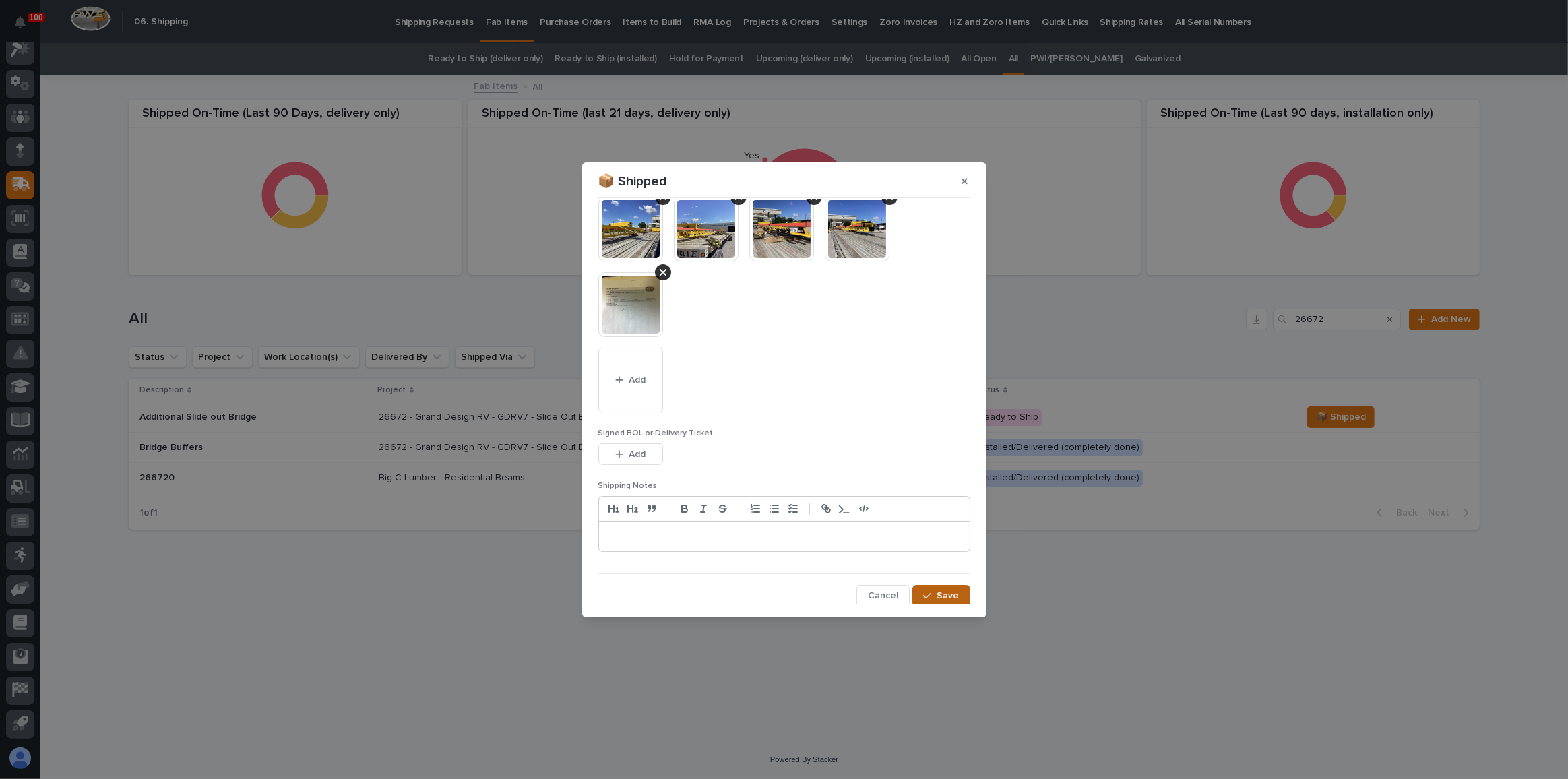
click at [916, 588] on button "Save" at bounding box center [940, 595] width 57 height 21
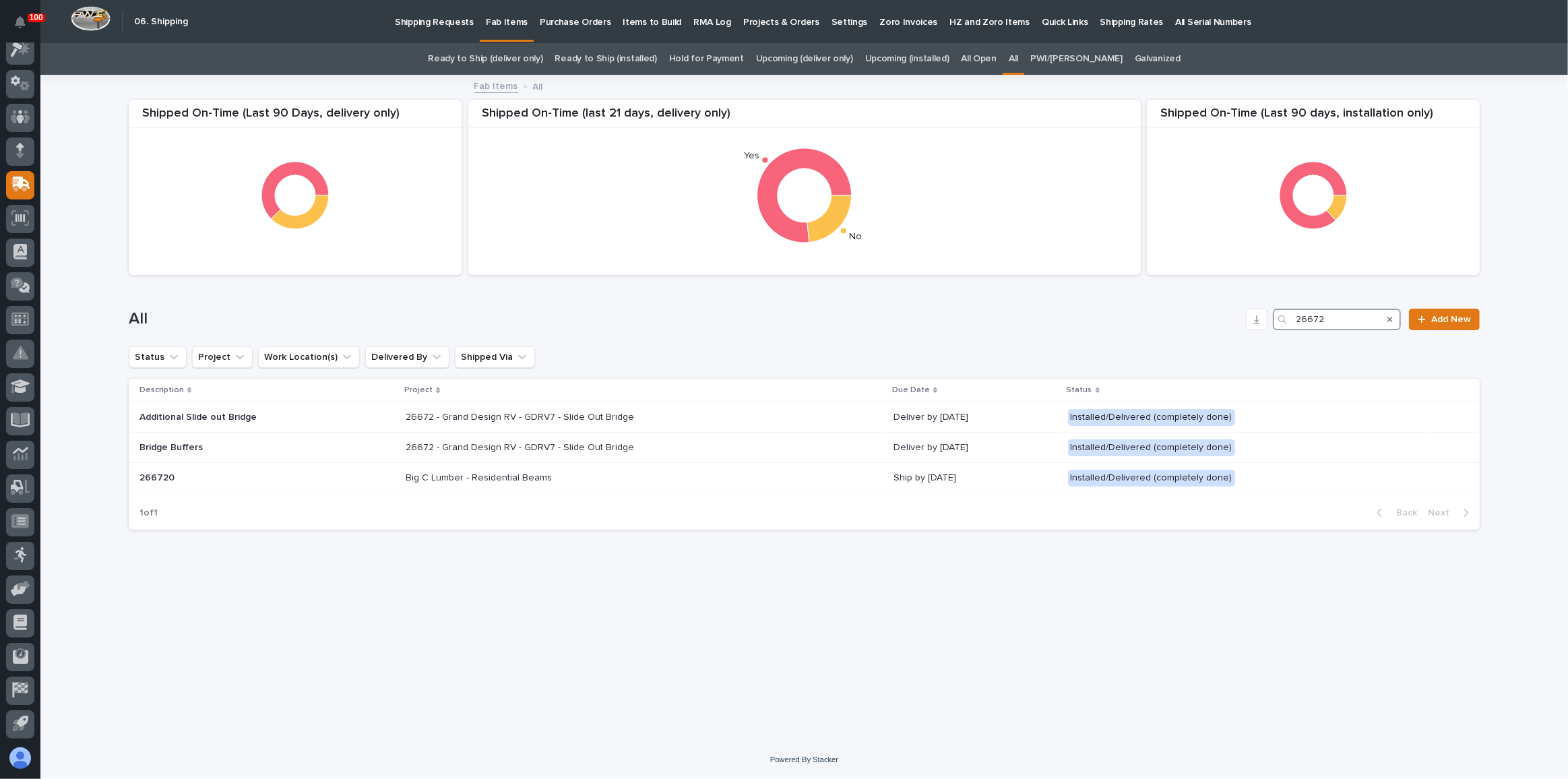
click at [1363, 321] on input "26672" at bounding box center [1336, 319] width 128 height 21
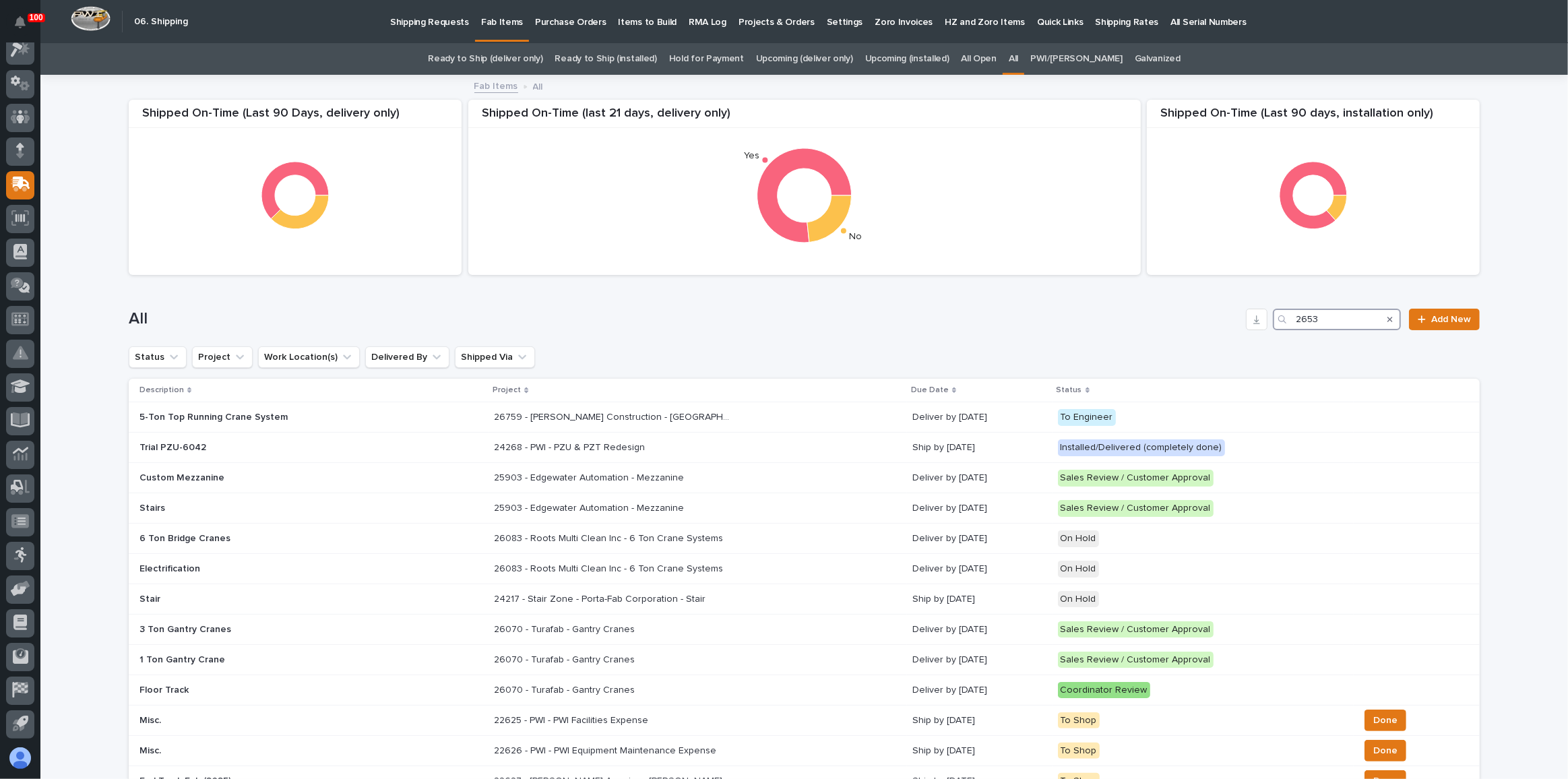
type input "26534"
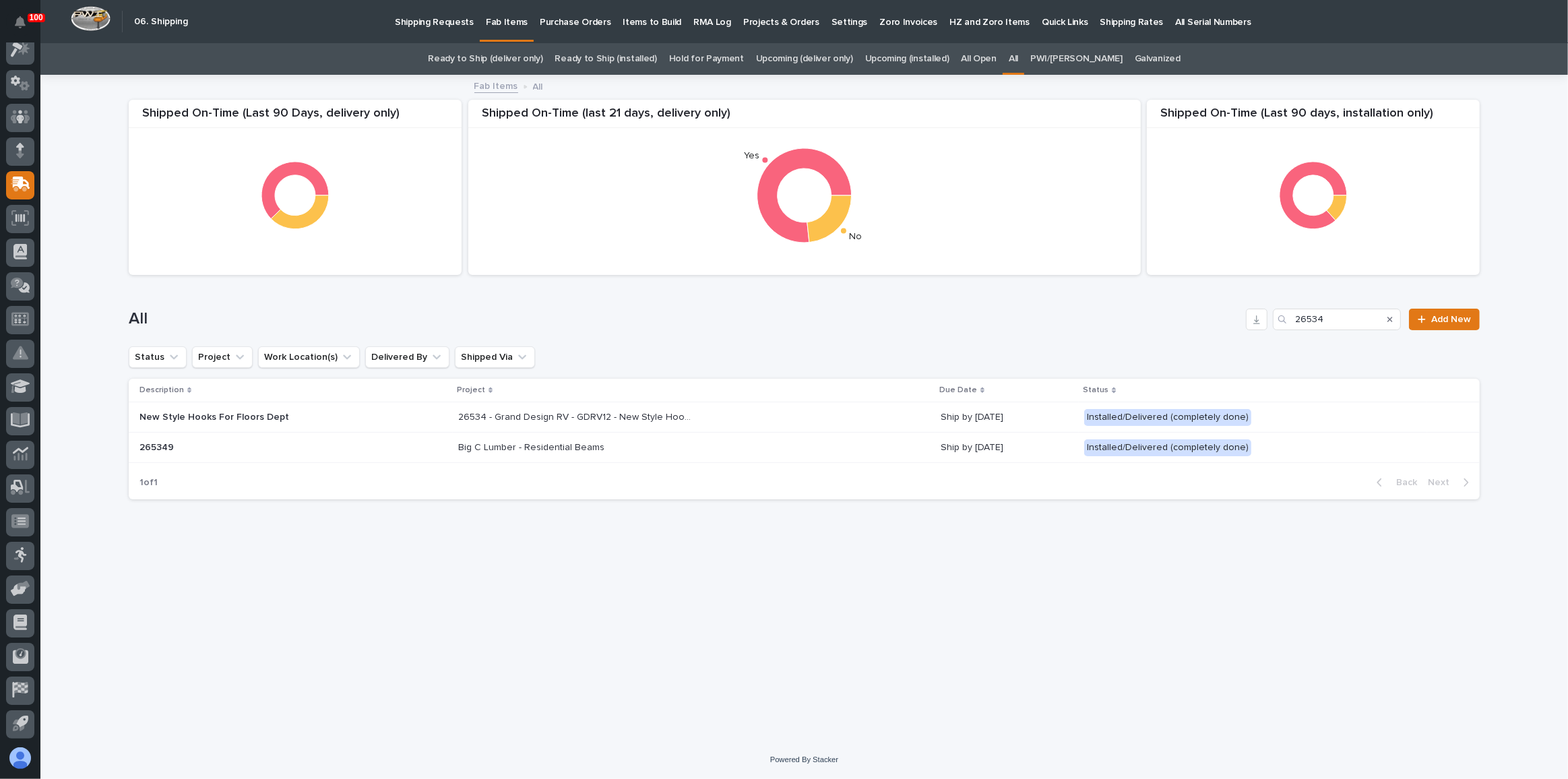
click at [498, 57] on link "Ready to Ship (deliver only)" at bounding box center [484, 59] width 115 height 32
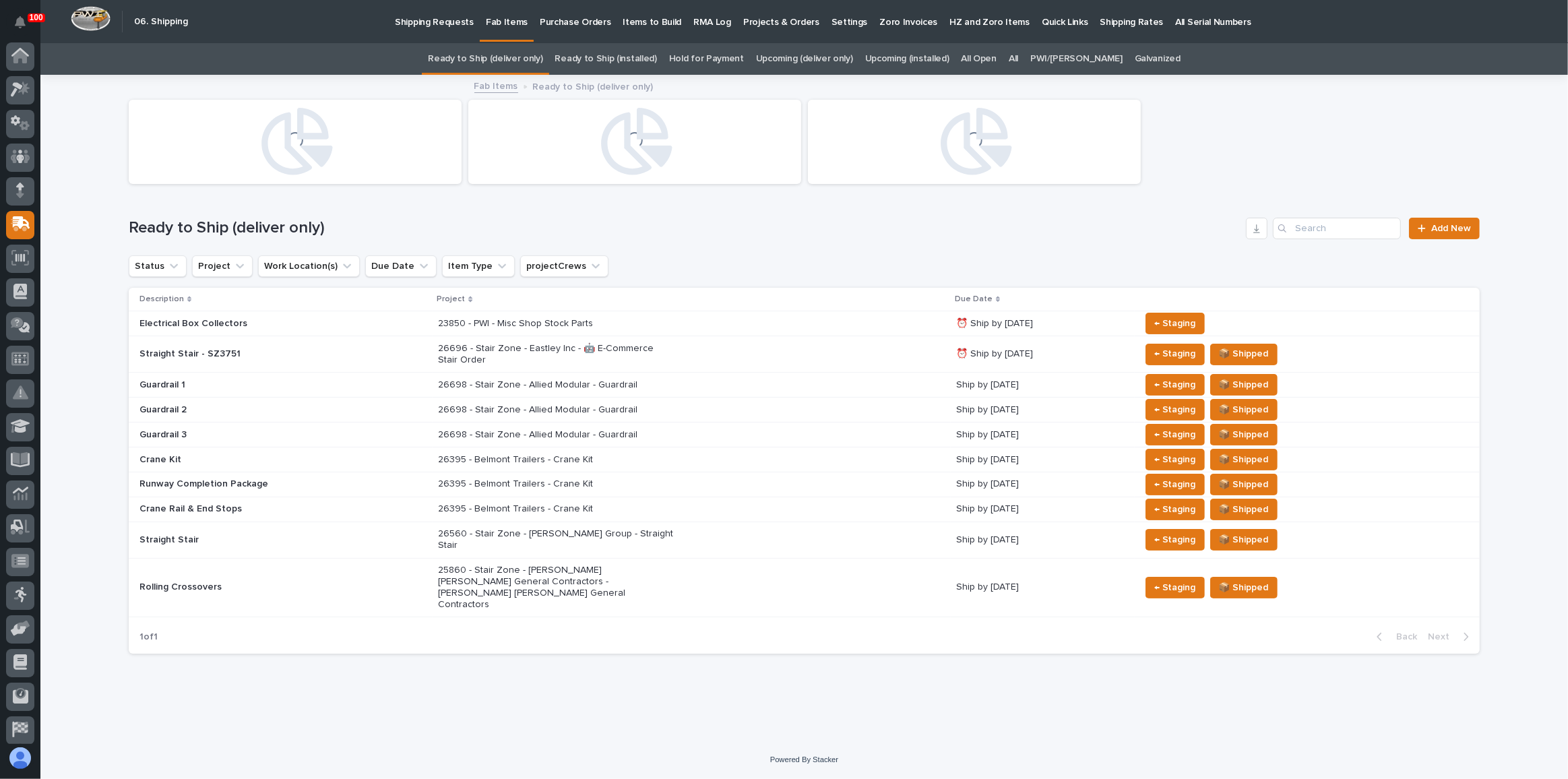
scroll to position [40, 0]
